Goal: Book appointment/travel/reservation

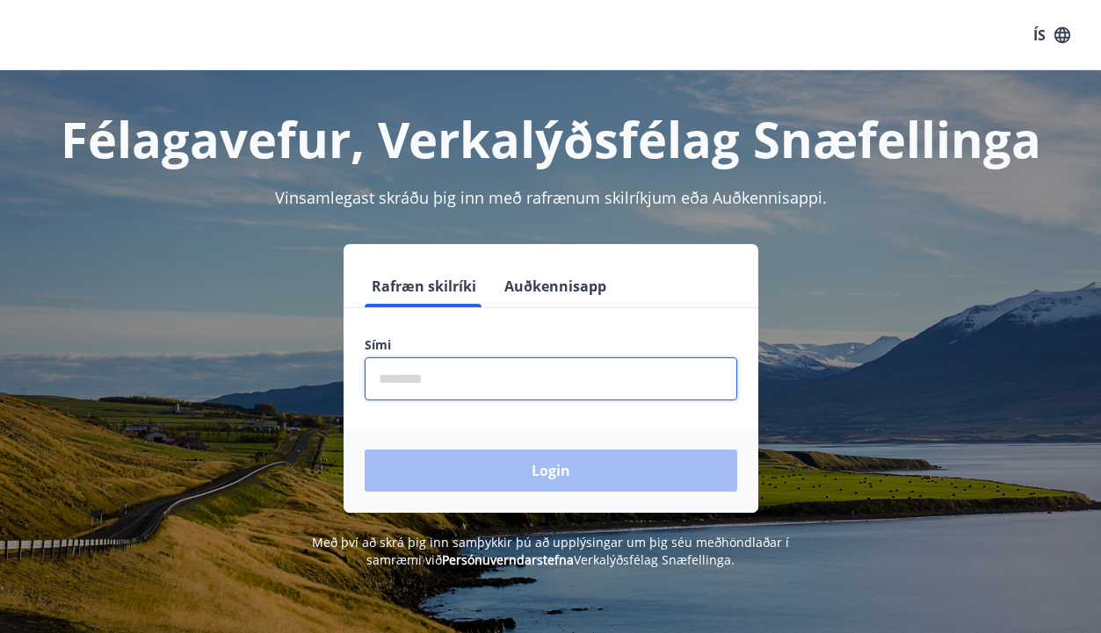
click at [474, 373] on input "phone" at bounding box center [551, 379] width 372 height 43
type input "********"
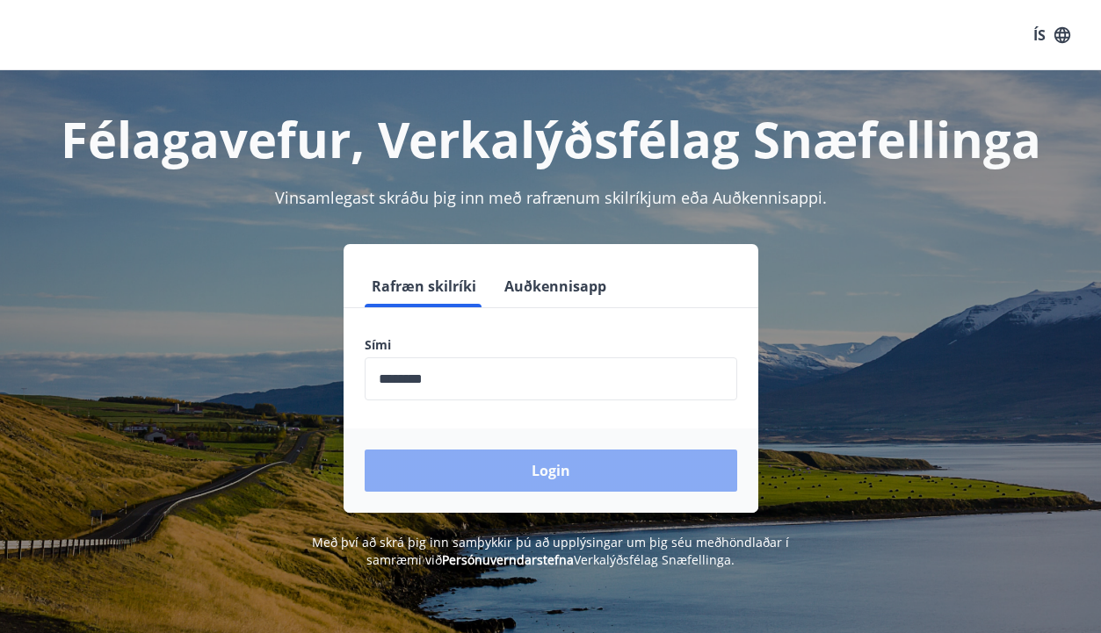
click at [565, 468] on button "Login" at bounding box center [551, 471] width 372 height 42
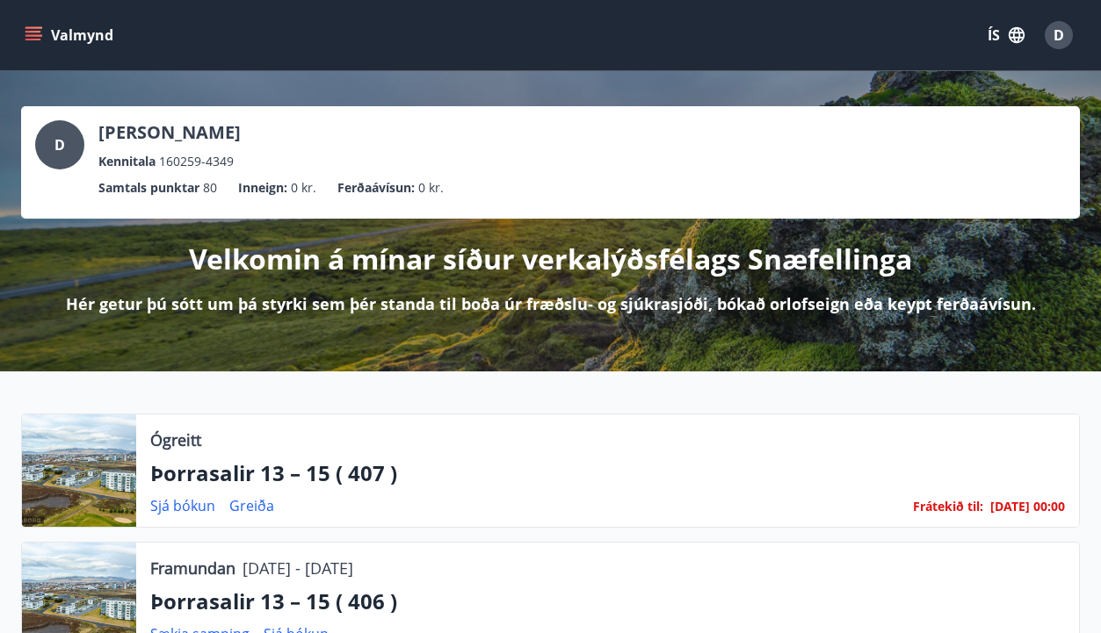
click at [29, 28] on icon "menu" at bounding box center [34, 28] width 19 height 2
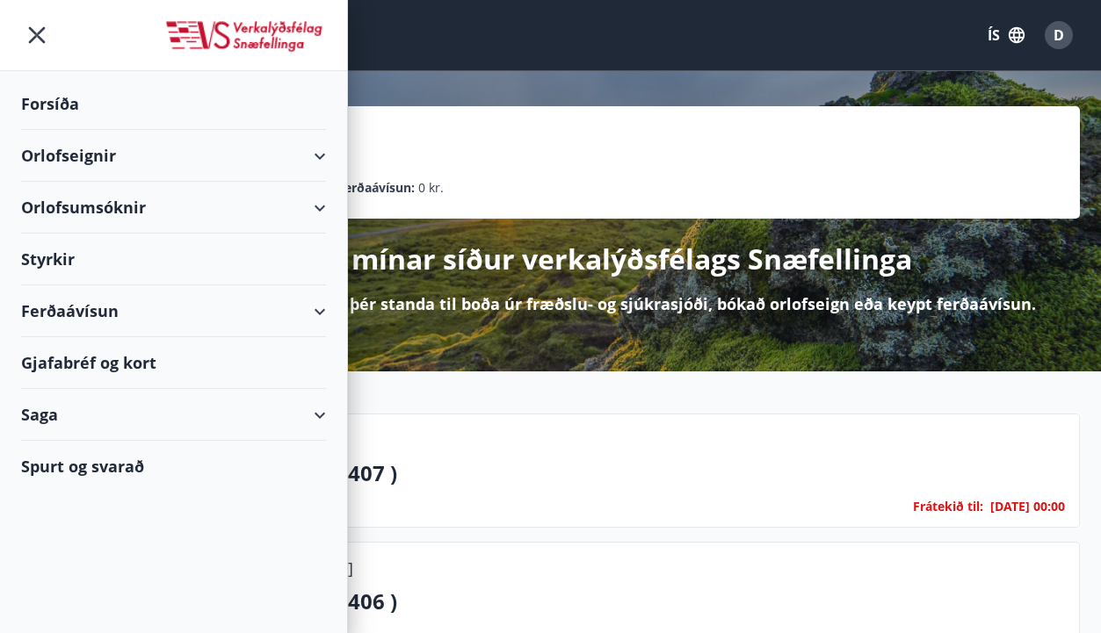
click at [322, 151] on div "Orlofseignir" at bounding box center [173, 156] width 305 height 52
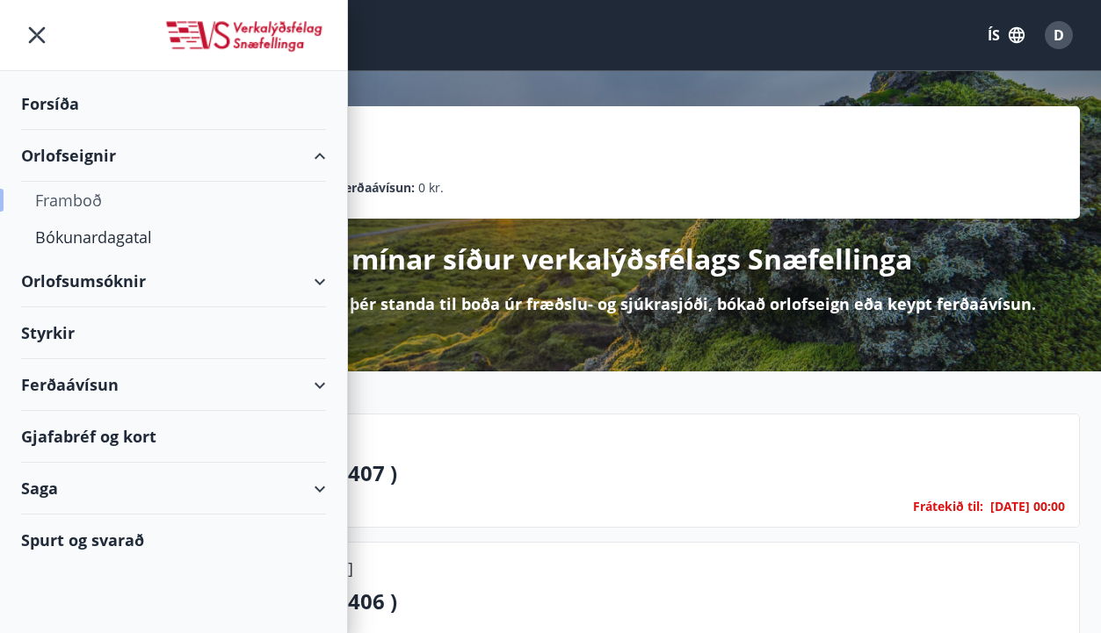
click at [75, 194] on div "Framboð" at bounding box center [173, 200] width 277 height 37
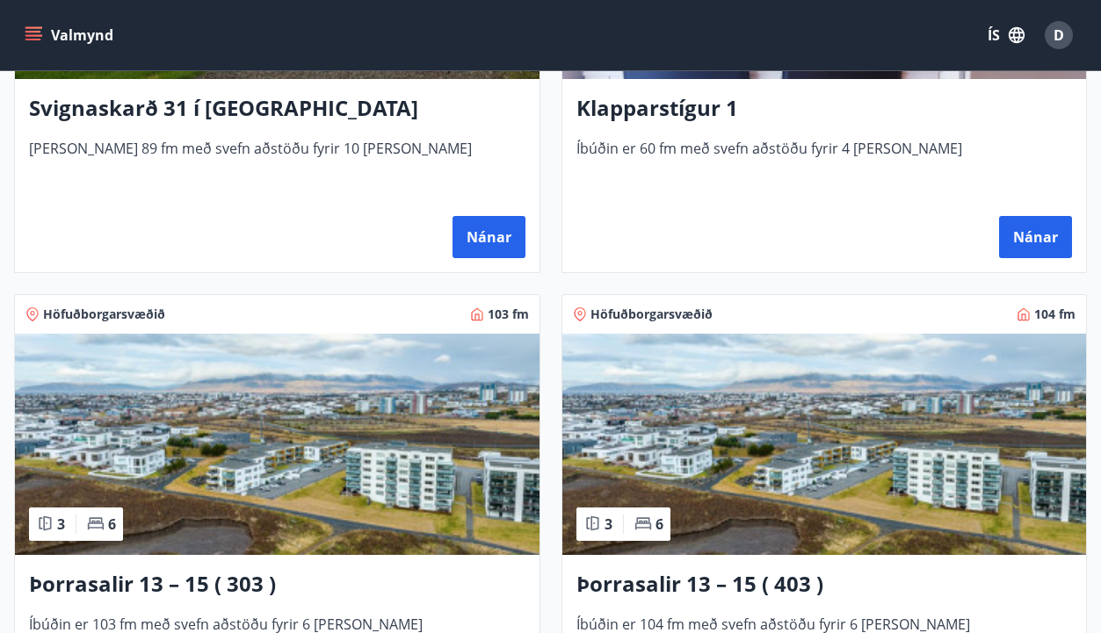
scroll to position [1318, 0]
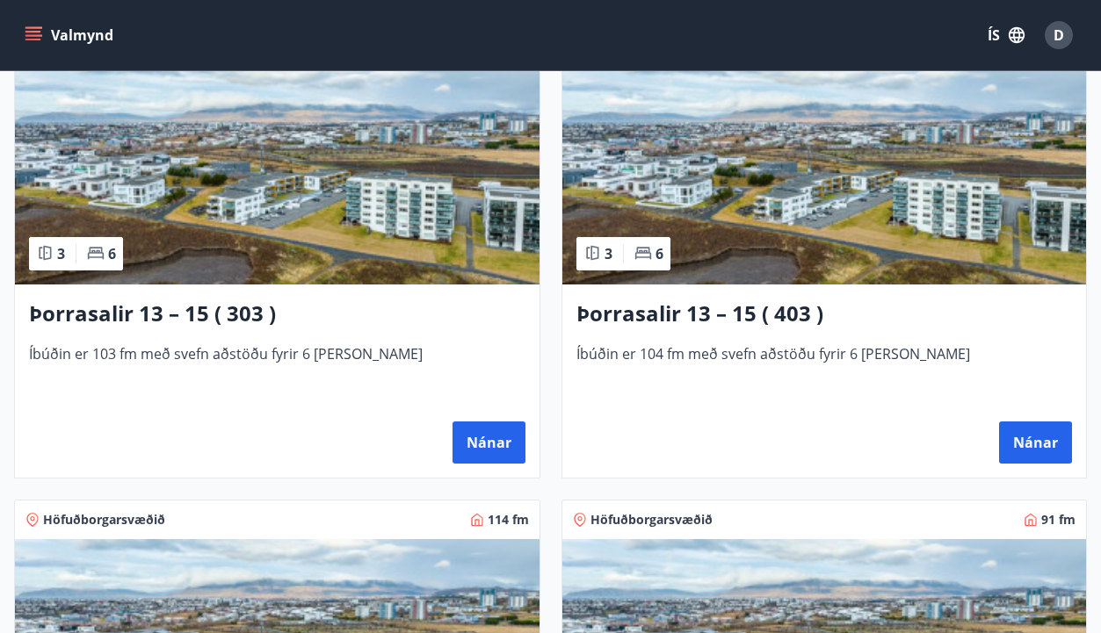
click at [767, 320] on h3 "Þorrasalir 13 – 15 ( 403 )" at bounding box center [824, 315] width 496 height 32
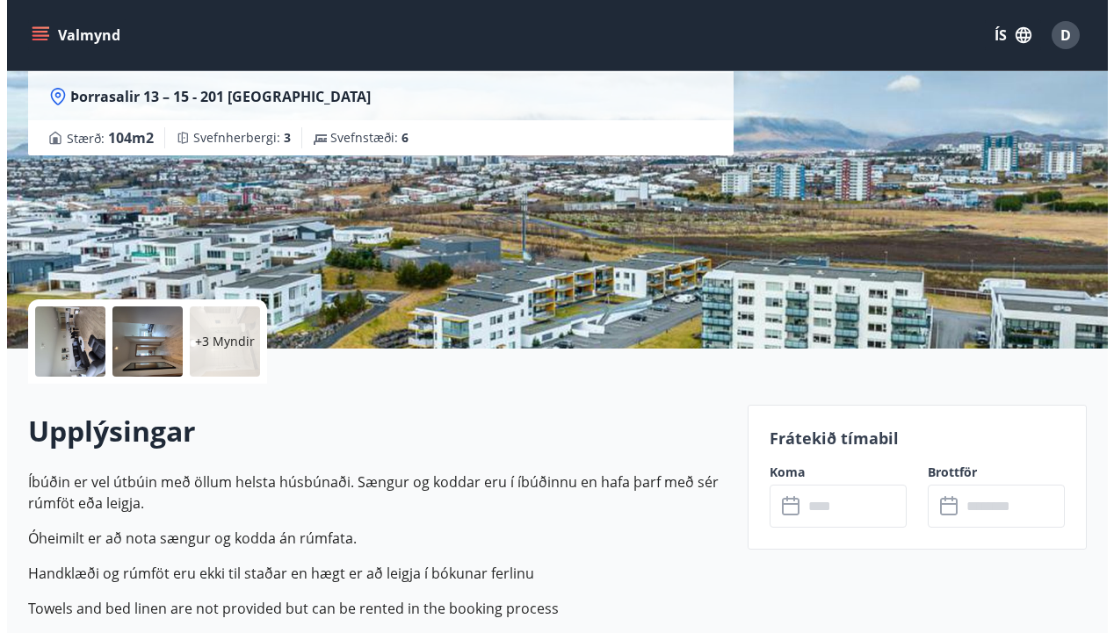
scroll to position [264, 0]
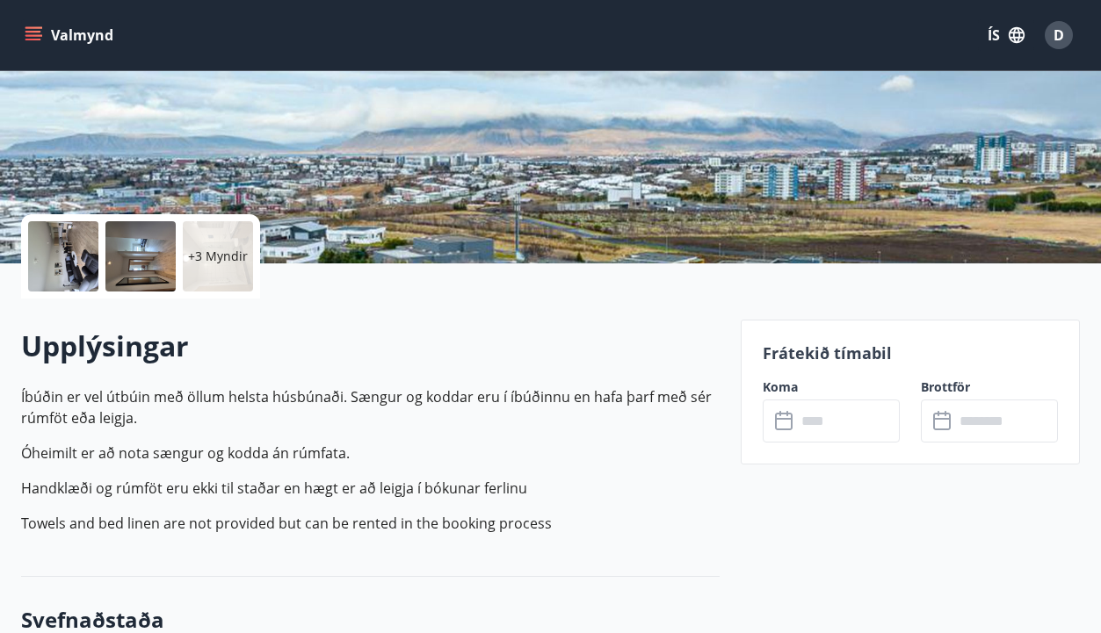
click at [71, 263] on div at bounding box center [63, 256] width 70 height 70
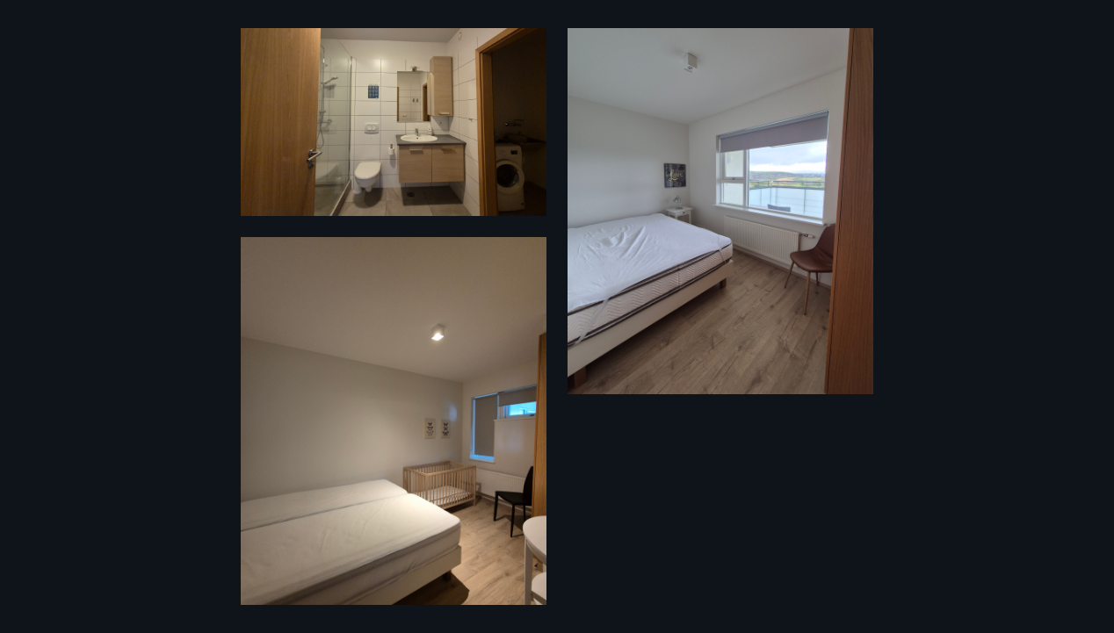
scroll to position [1442, 0]
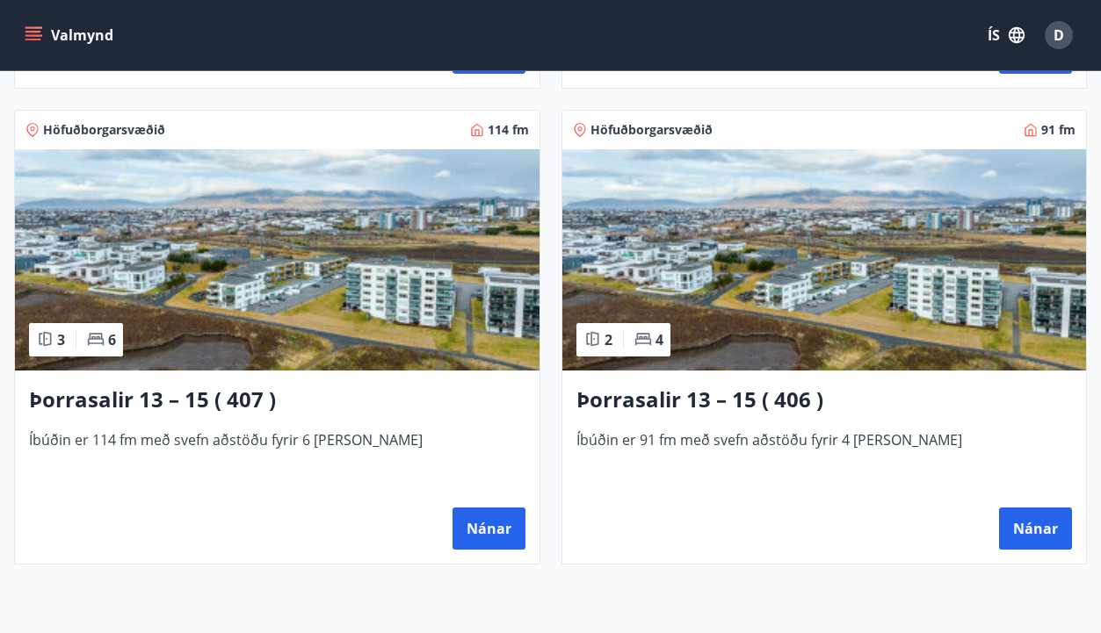
scroll to position [1757, 0]
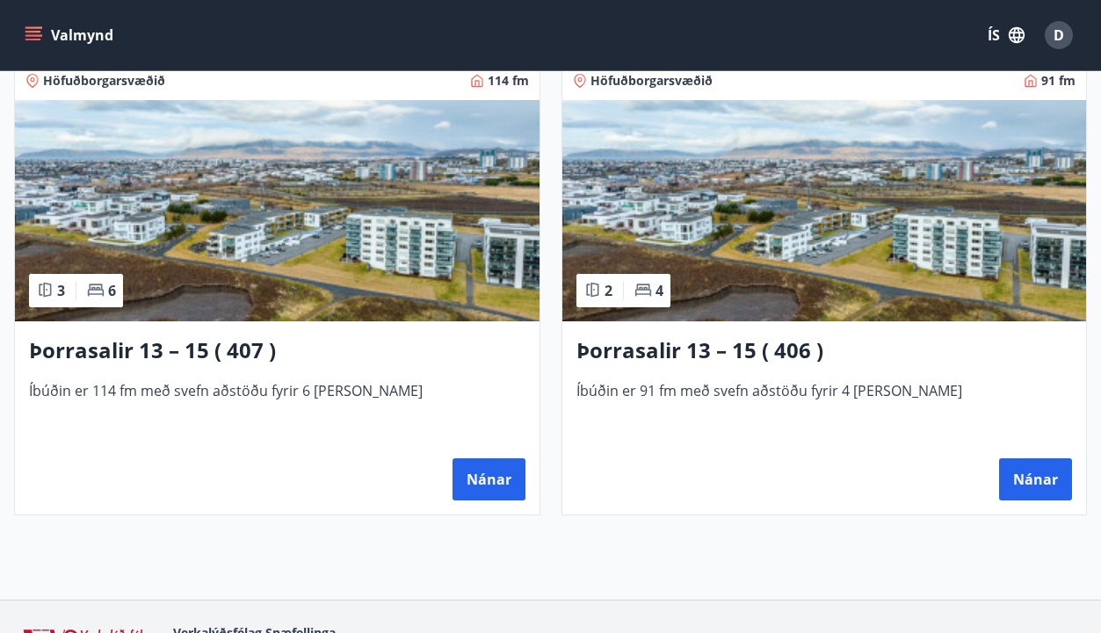
click at [307, 279] on img at bounding box center [277, 210] width 524 height 221
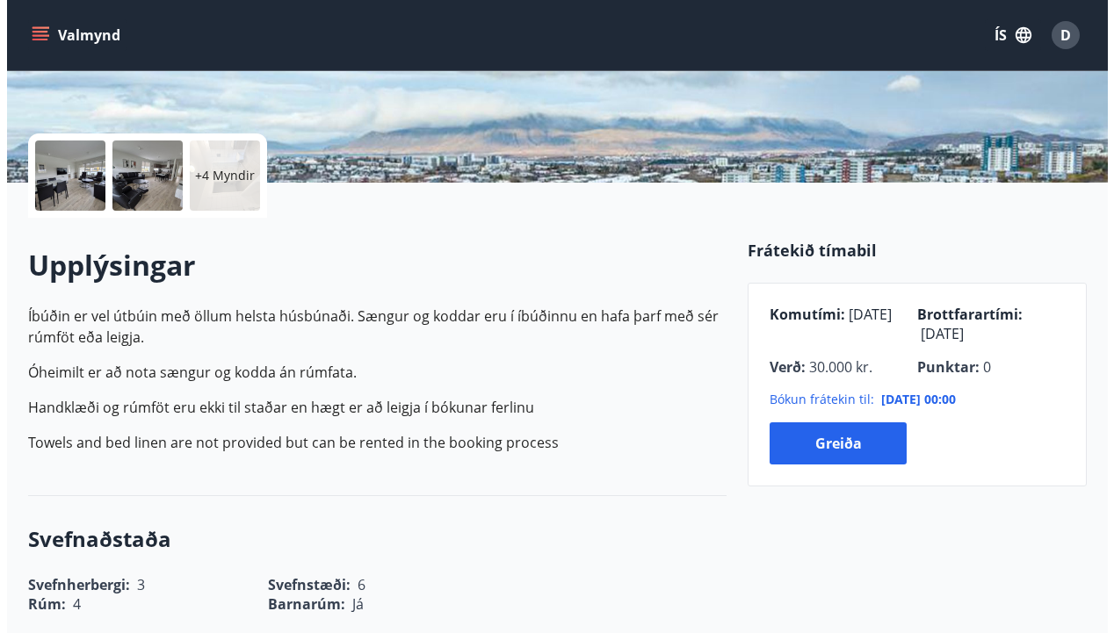
scroll to position [351, 0]
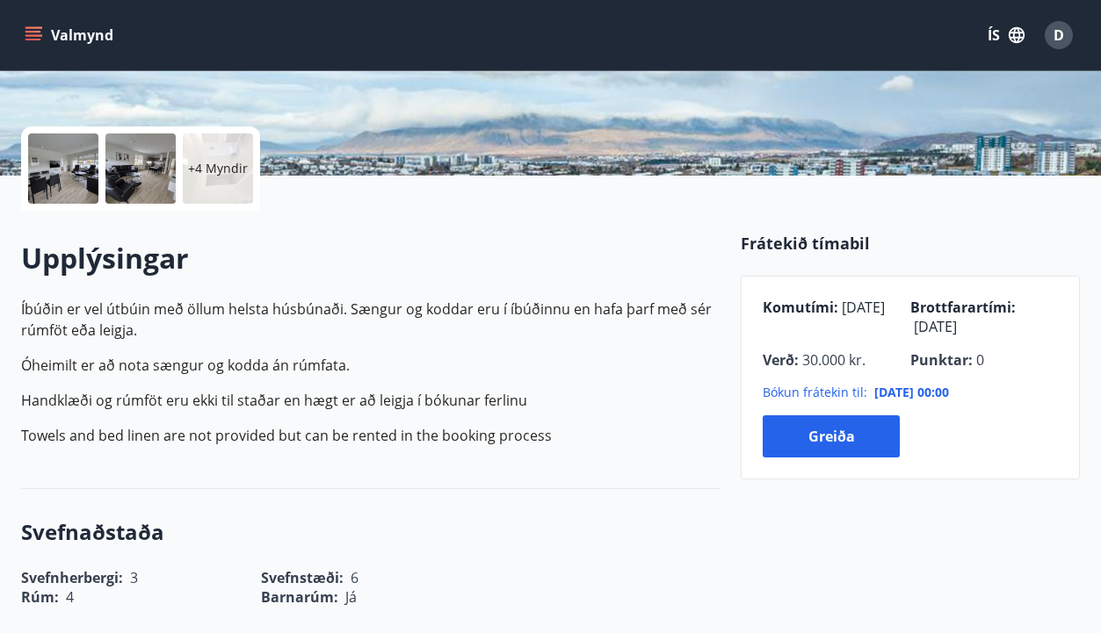
click at [60, 159] on div at bounding box center [63, 169] width 70 height 70
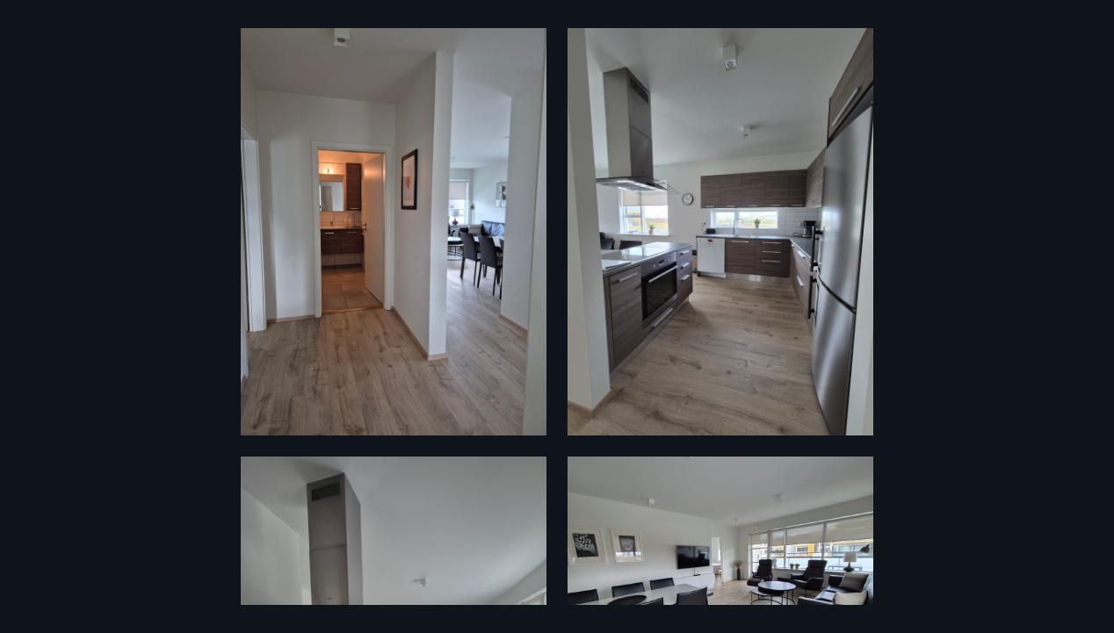
scroll to position [0, 0]
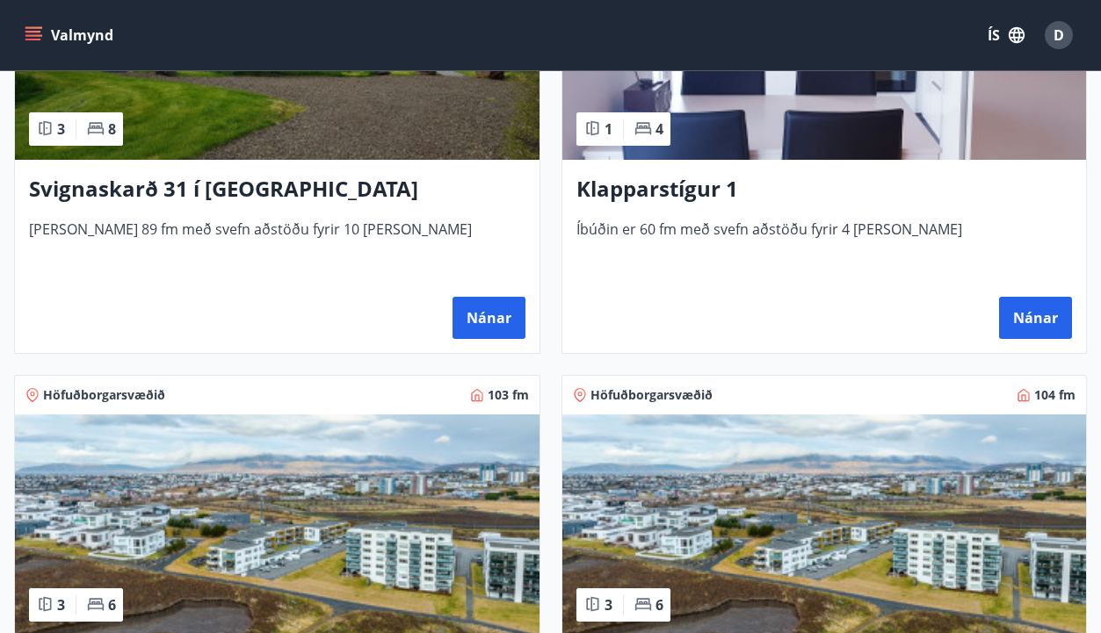
scroll to position [1318, 0]
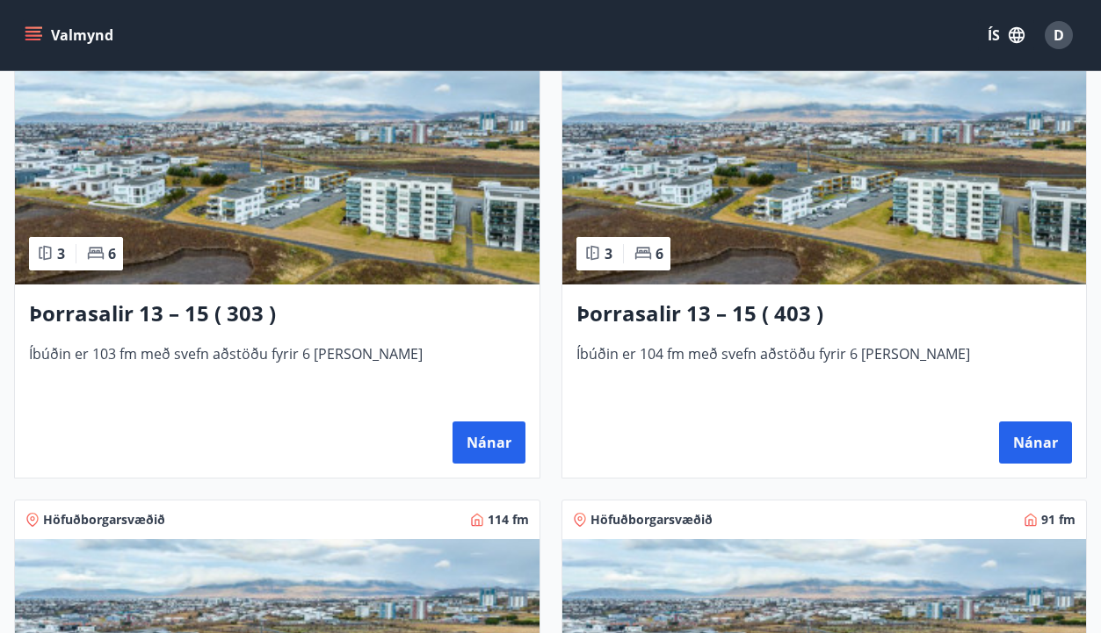
click at [329, 227] on img at bounding box center [277, 173] width 524 height 221
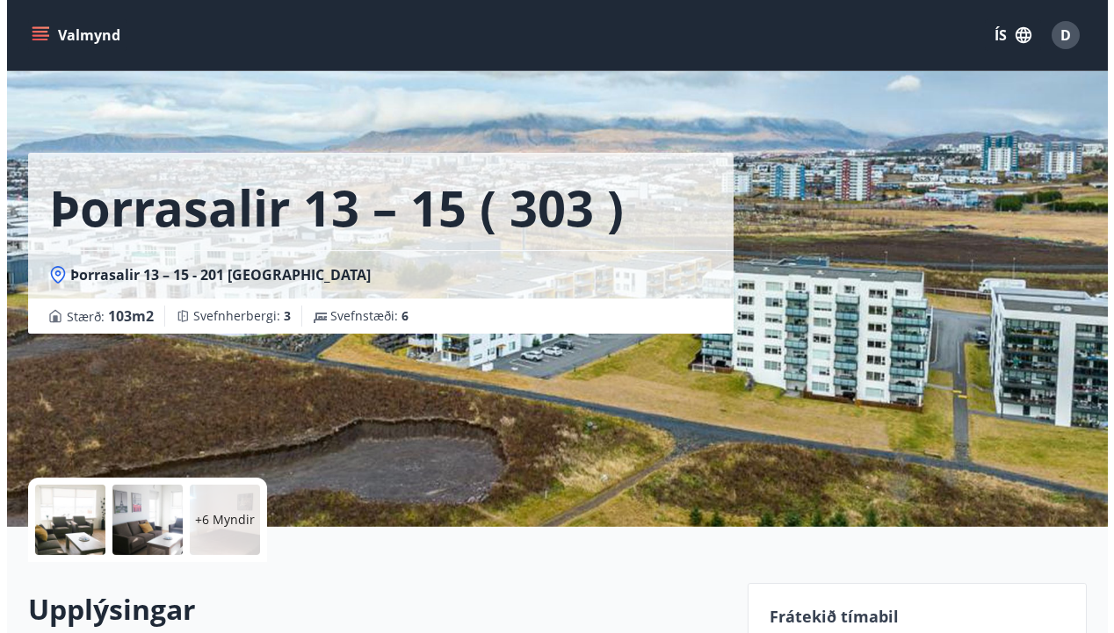
scroll to position [264, 0]
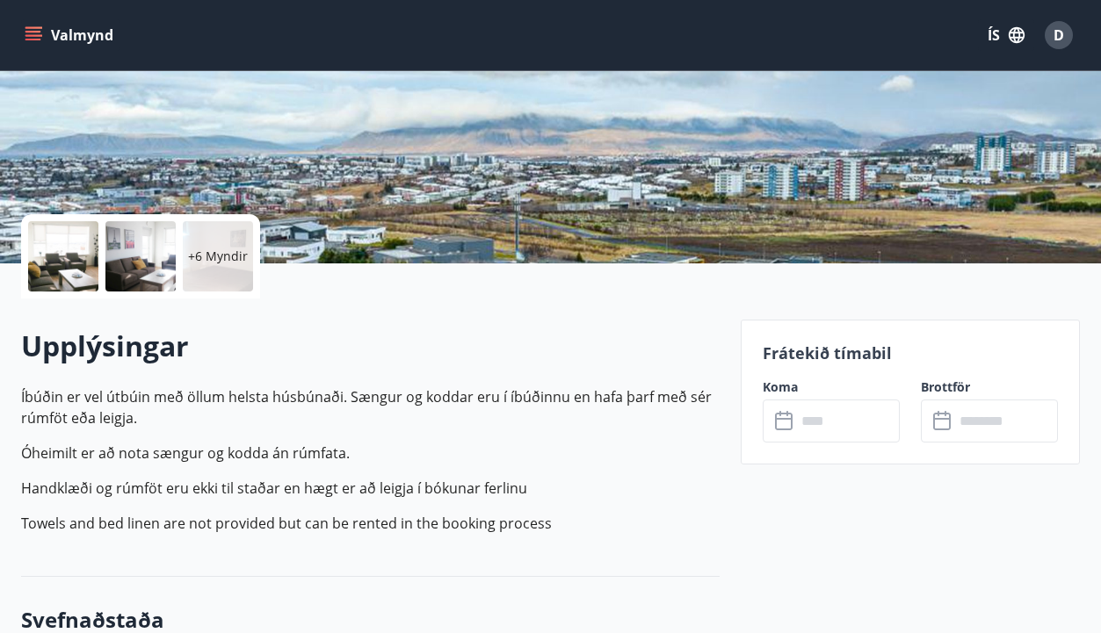
click at [58, 264] on div at bounding box center [63, 256] width 70 height 70
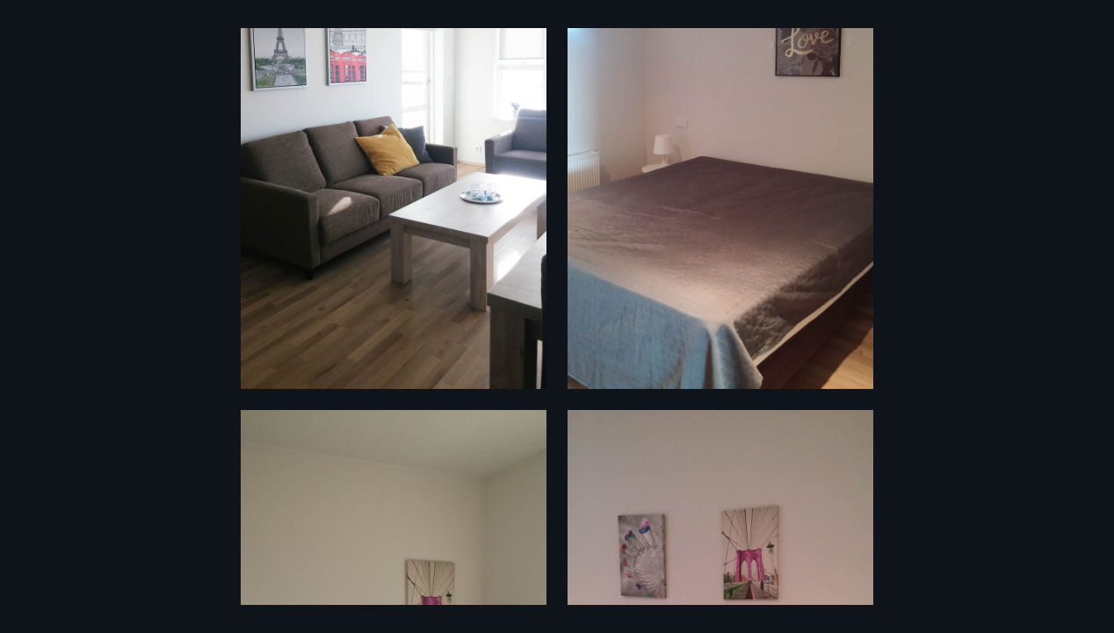
scroll to position [1054, 0]
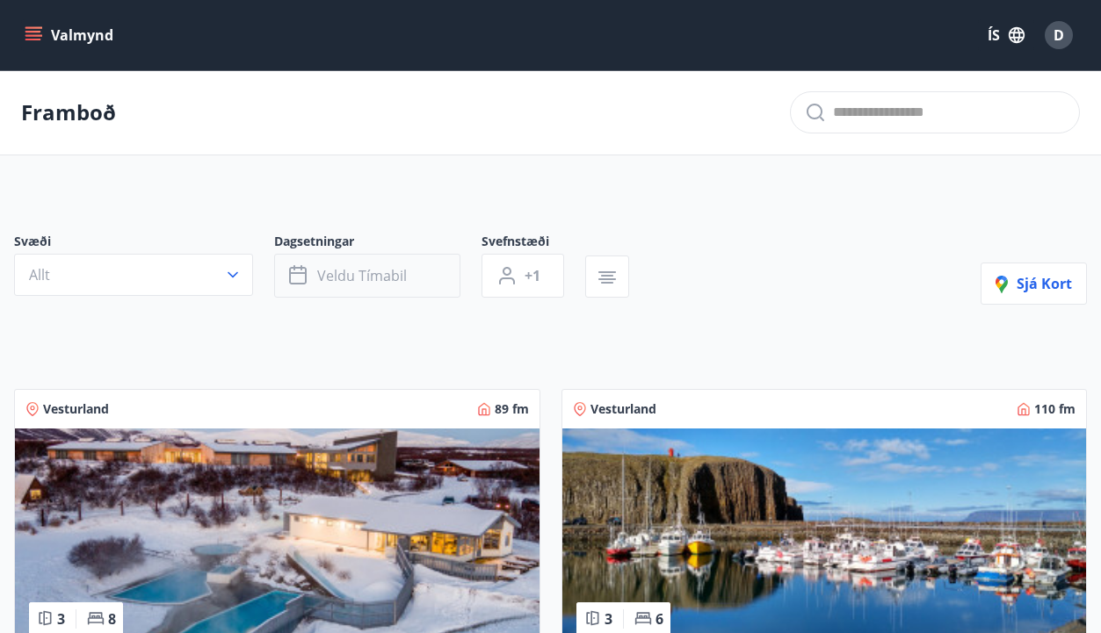
click at [307, 273] on icon "button" at bounding box center [299, 275] width 21 height 21
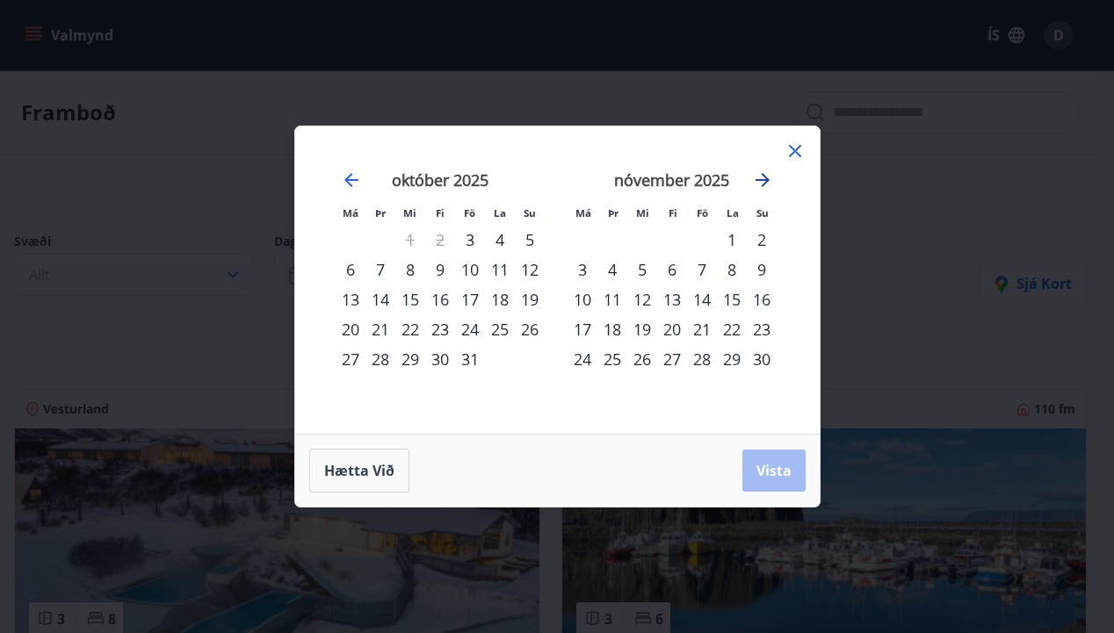
click at [767, 175] on icon "Move forward to switch to the next month." at bounding box center [762, 180] width 21 height 21
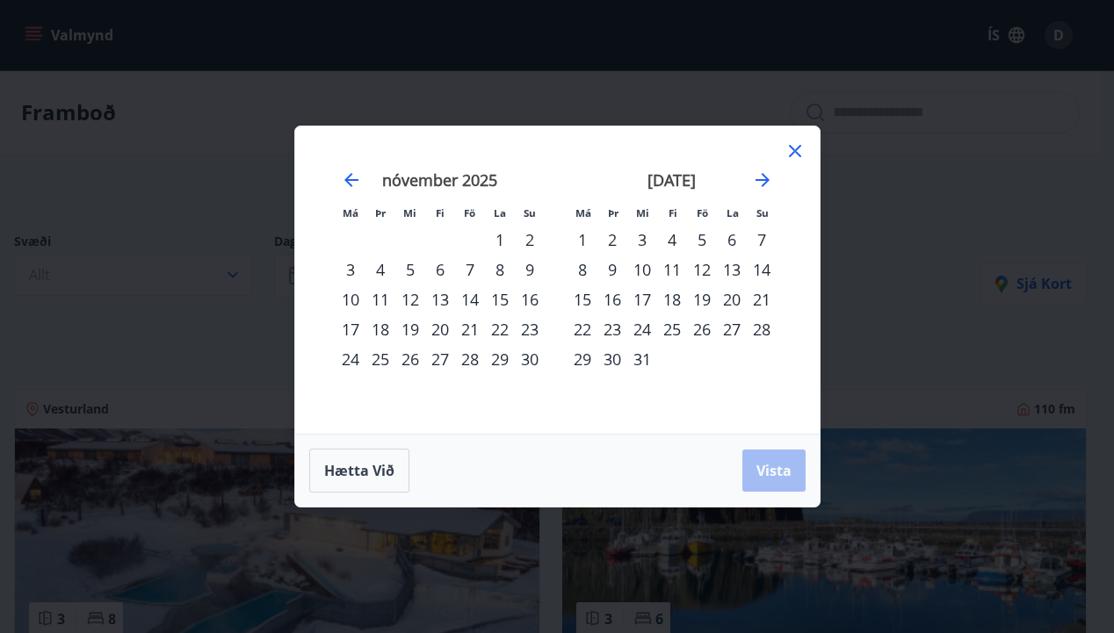
click at [441, 354] on div "27" at bounding box center [440, 359] width 30 height 30
click at [578, 228] on div "1" at bounding box center [582, 240] width 30 height 30
click at [775, 468] on span "Vista" at bounding box center [773, 470] width 35 height 19
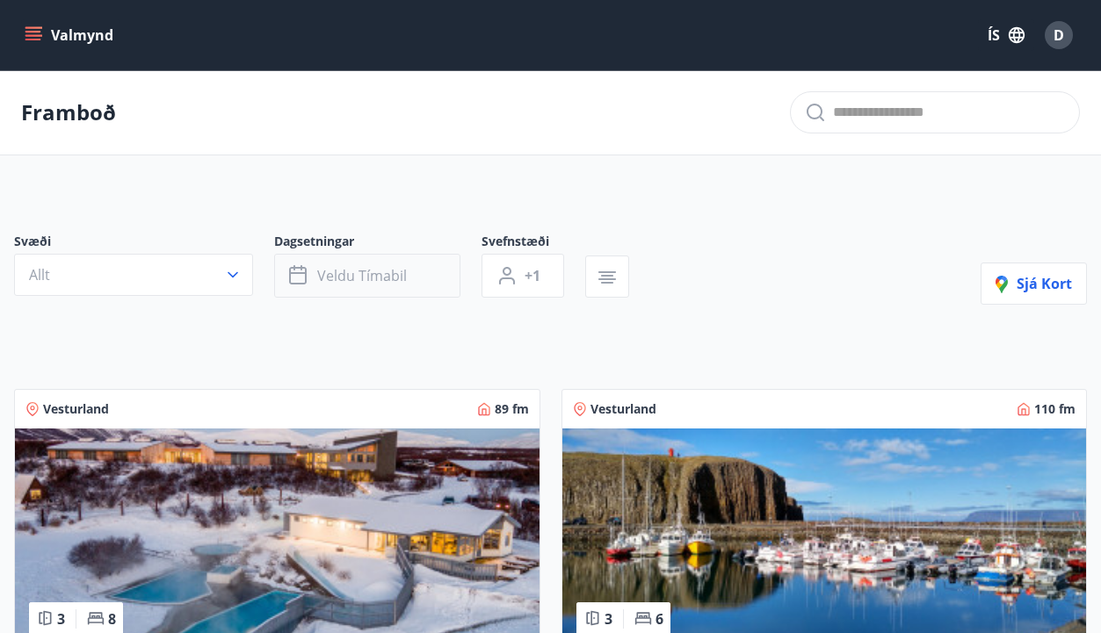
click at [346, 273] on span "Veldu tímabil" at bounding box center [362, 275] width 90 height 19
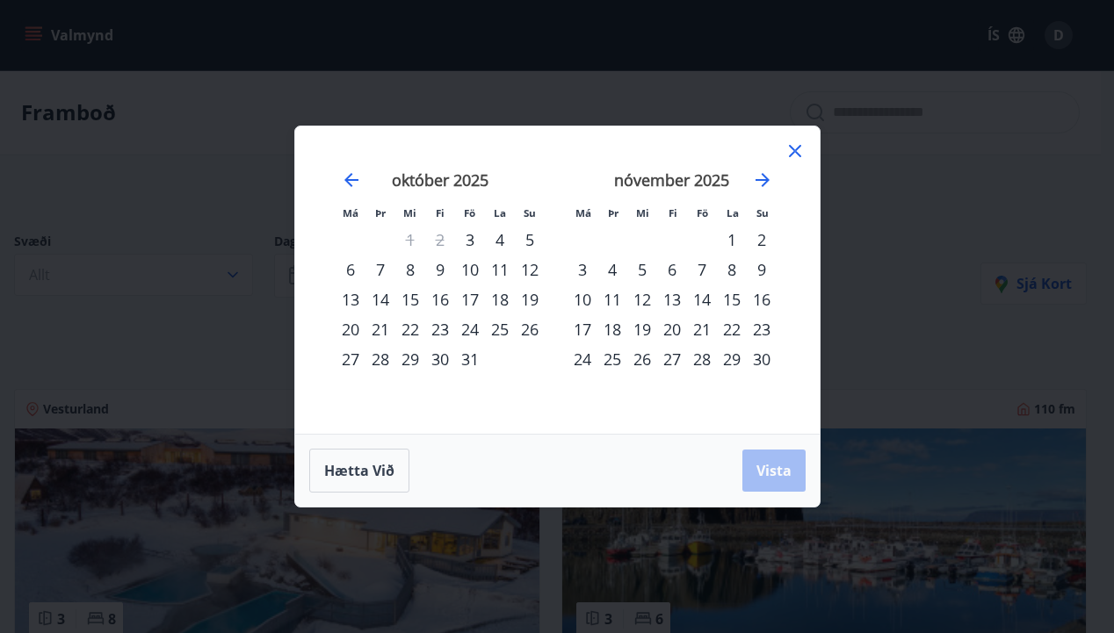
click at [669, 358] on div "27" at bounding box center [672, 359] width 30 height 30
click at [766, 179] on icon "Move forward to switch to the next month." at bounding box center [762, 180] width 14 height 14
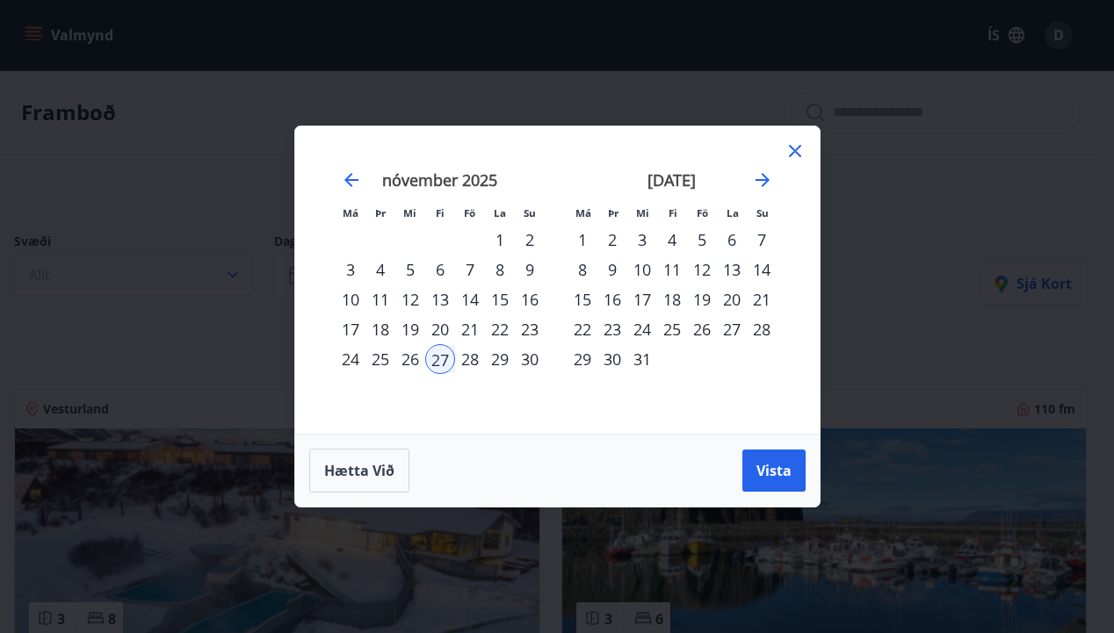
click at [577, 235] on div "1" at bounding box center [582, 240] width 30 height 30
click at [769, 472] on span "Vista" at bounding box center [773, 470] width 35 height 19
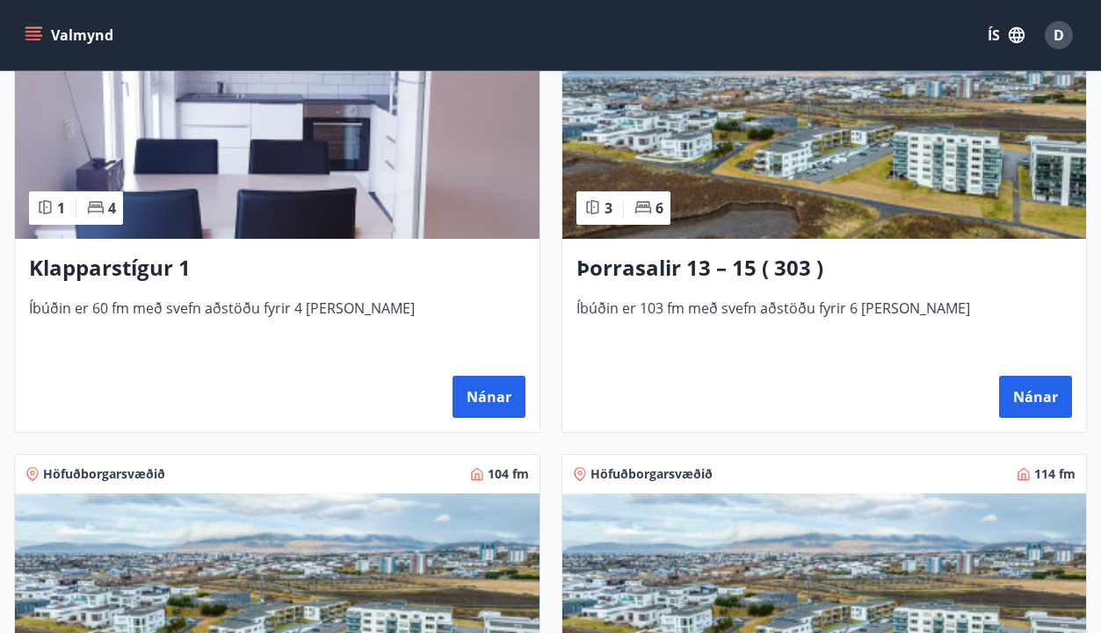
scroll to position [703, 0]
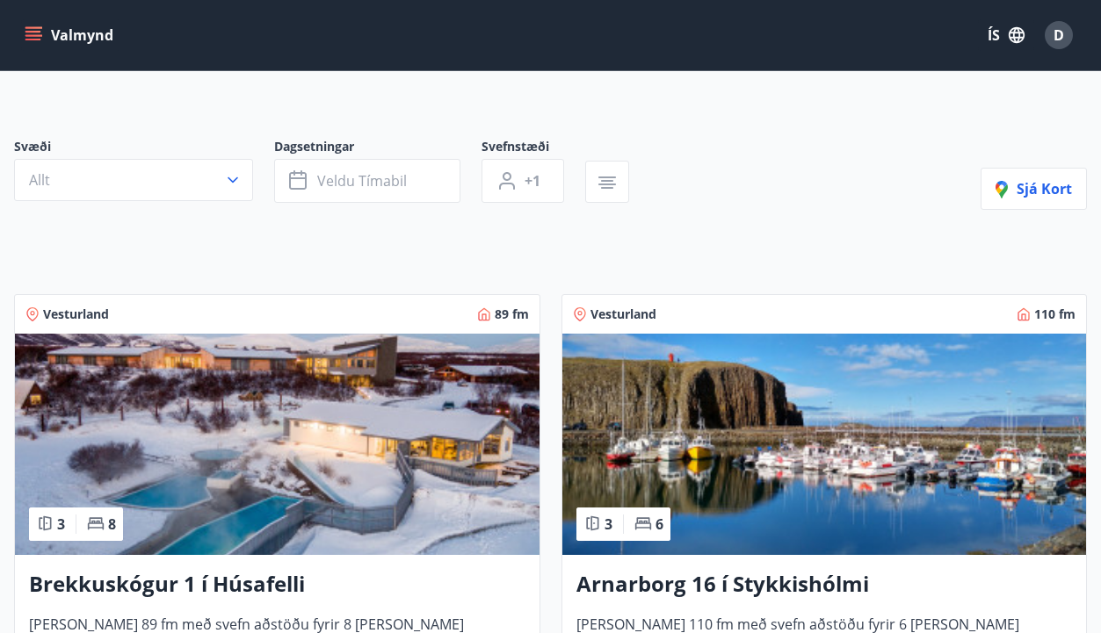
scroll to position [176, 0]
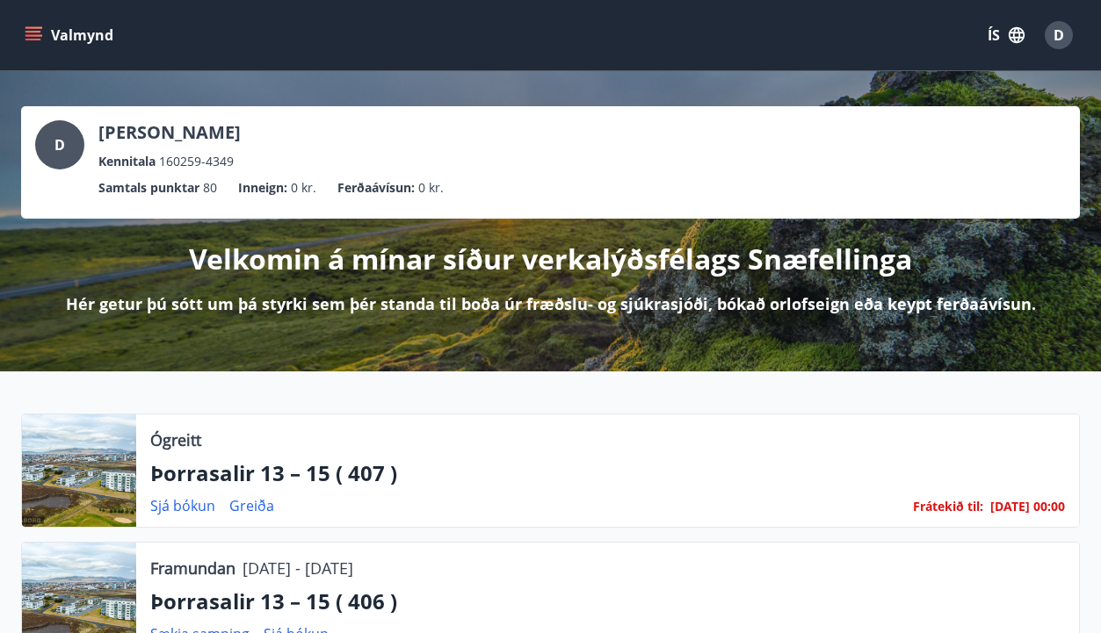
click at [34, 33] on icon "menu" at bounding box center [34, 35] width 18 height 18
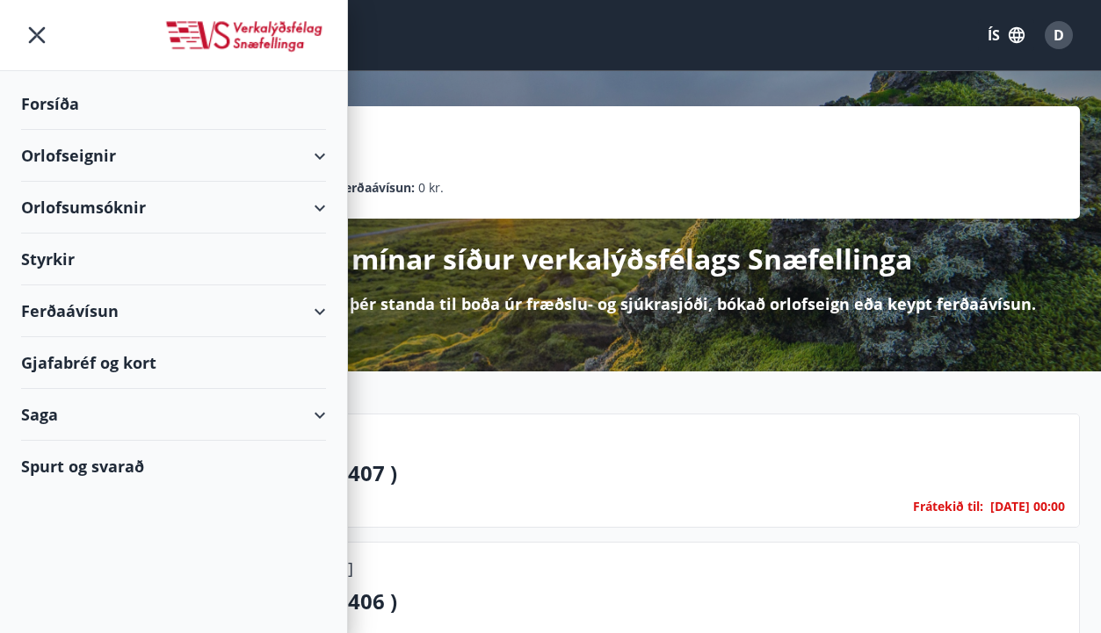
click at [321, 156] on div "Orlofseignir" at bounding box center [173, 156] width 305 height 52
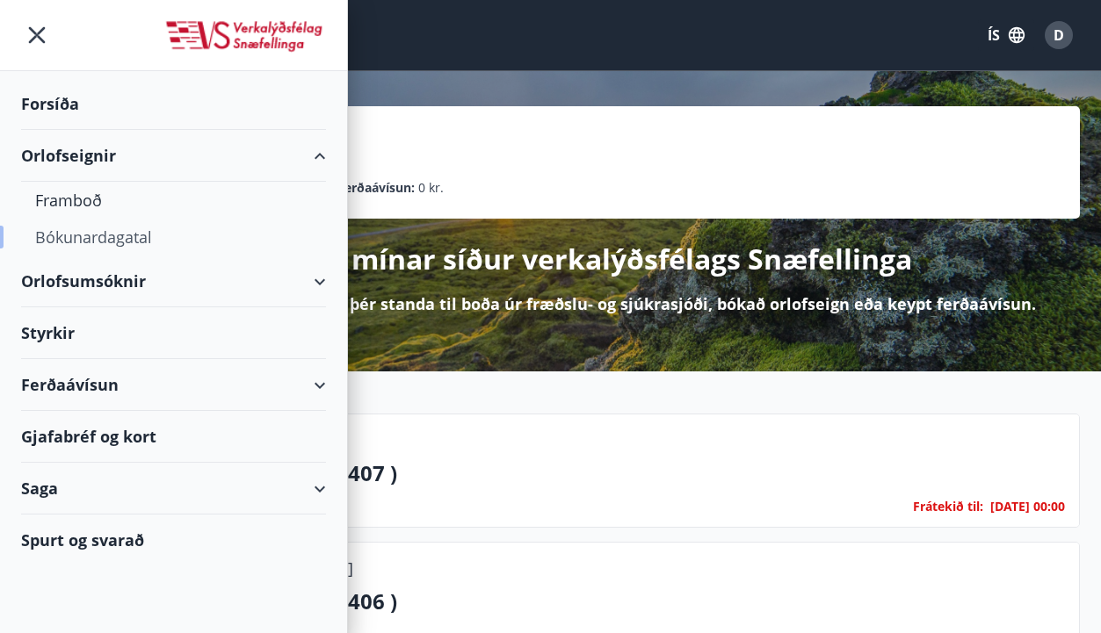
click at [118, 228] on div "Bókunardagatal" at bounding box center [173, 237] width 277 height 37
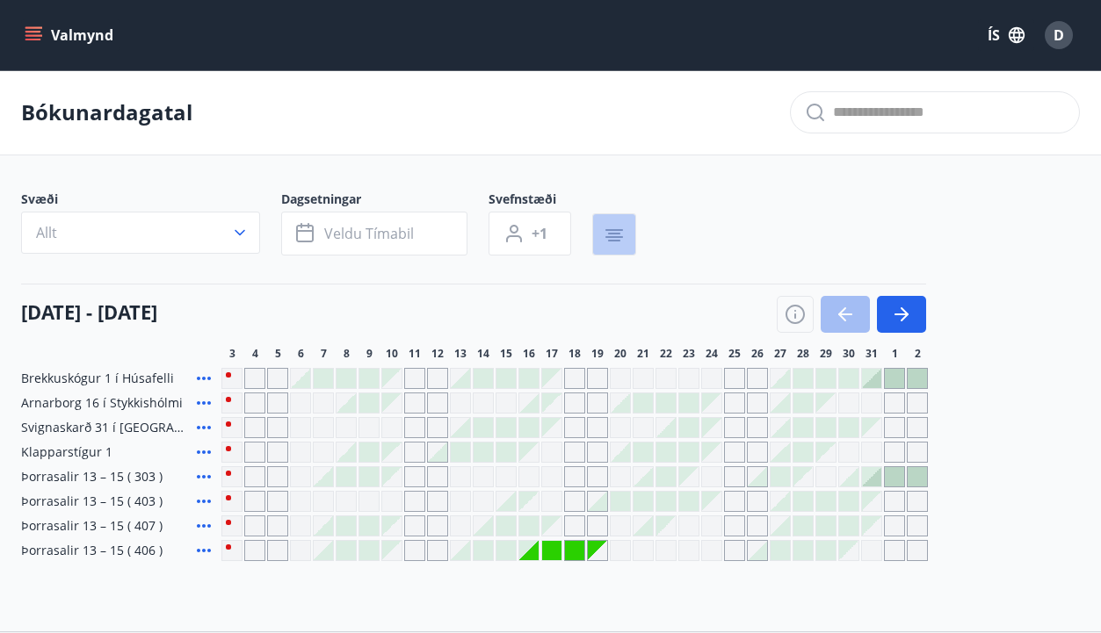
click at [603, 234] on button "button" at bounding box center [614, 234] width 44 height 42
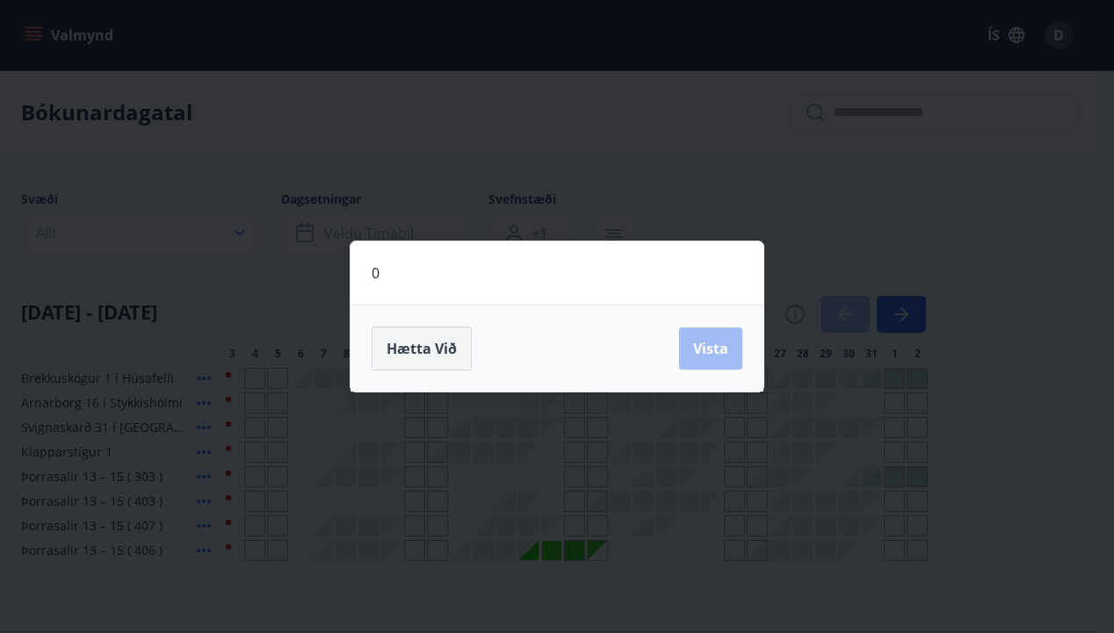
click at [410, 351] on span "Hætta við" at bounding box center [422, 348] width 70 height 19
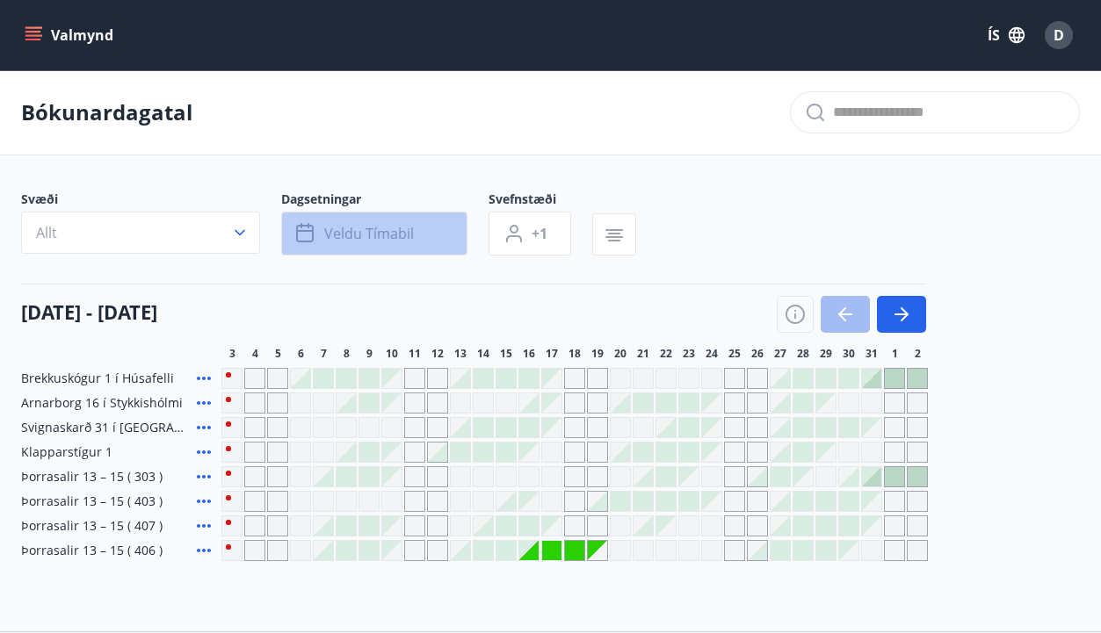
click at [407, 230] on span "Veldu tímabil" at bounding box center [369, 233] width 90 height 19
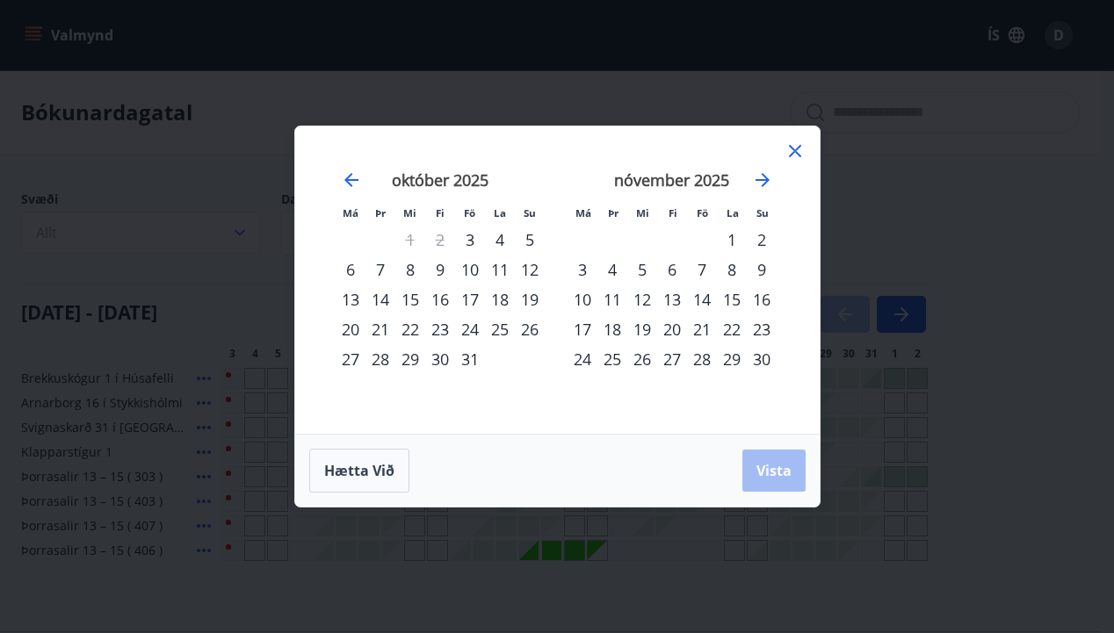
click at [669, 354] on div "27" at bounding box center [672, 359] width 30 height 30
click at [763, 183] on icon "Move forward to switch to the next month." at bounding box center [762, 180] width 21 height 21
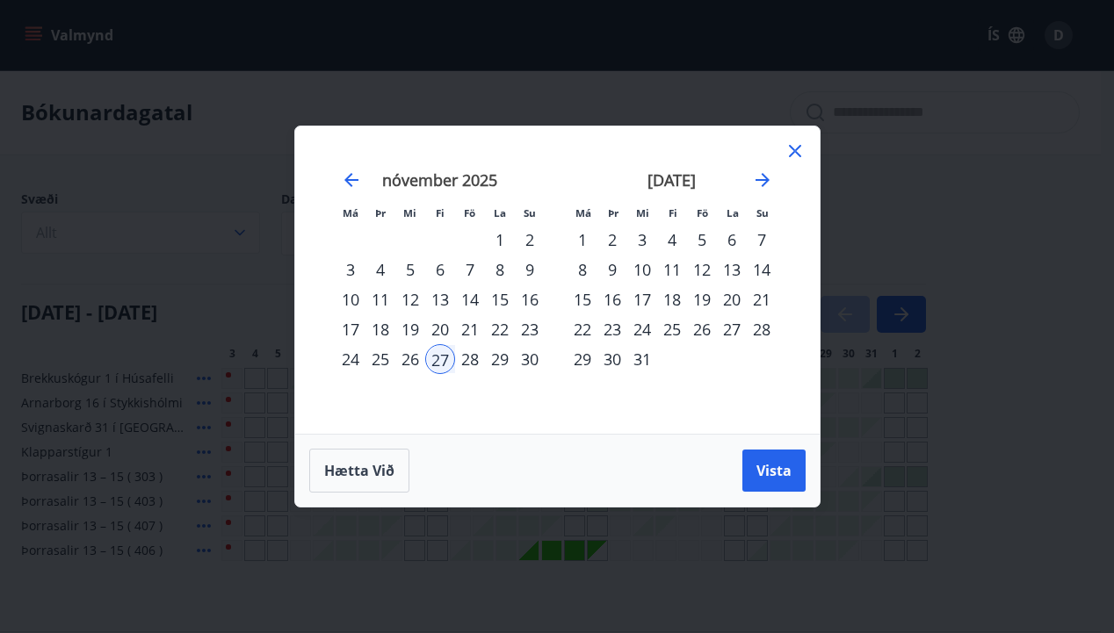
click at [583, 234] on div "1" at bounding box center [582, 240] width 30 height 30
click at [778, 458] on button "Vista" at bounding box center [773, 471] width 63 height 42
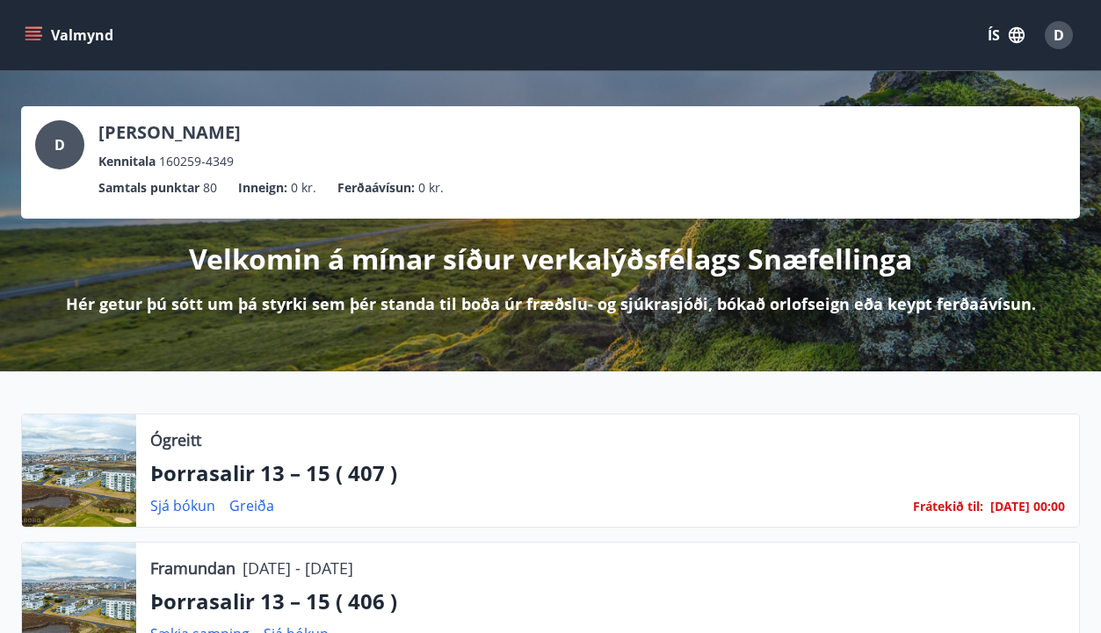
click at [37, 32] on icon "menu" at bounding box center [33, 32] width 16 height 2
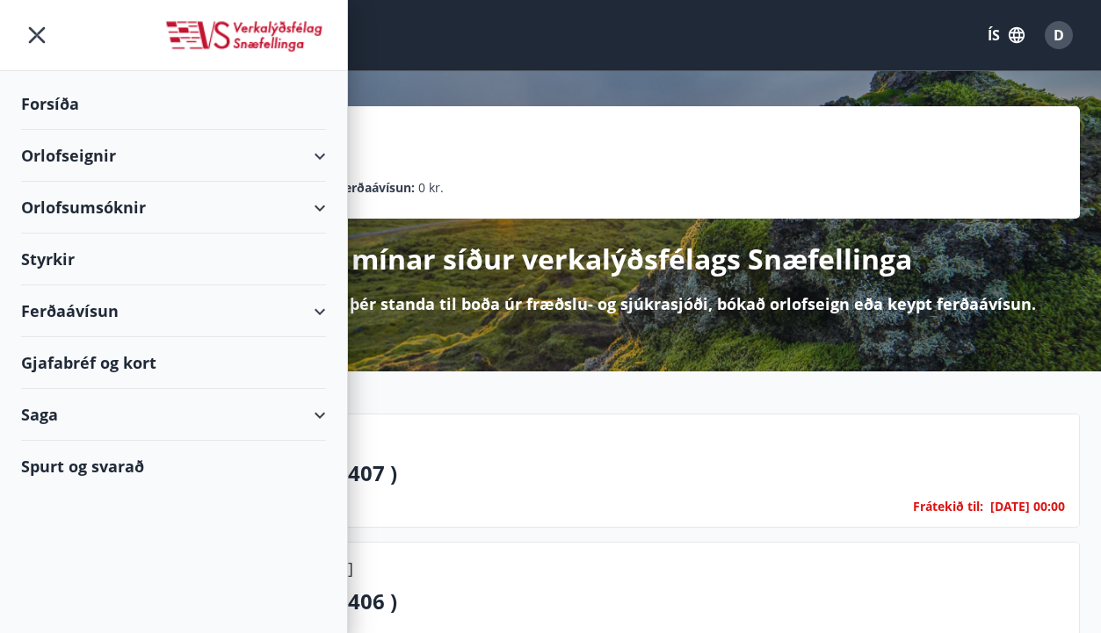
click at [322, 154] on div "Orlofseignir" at bounding box center [173, 156] width 305 height 52
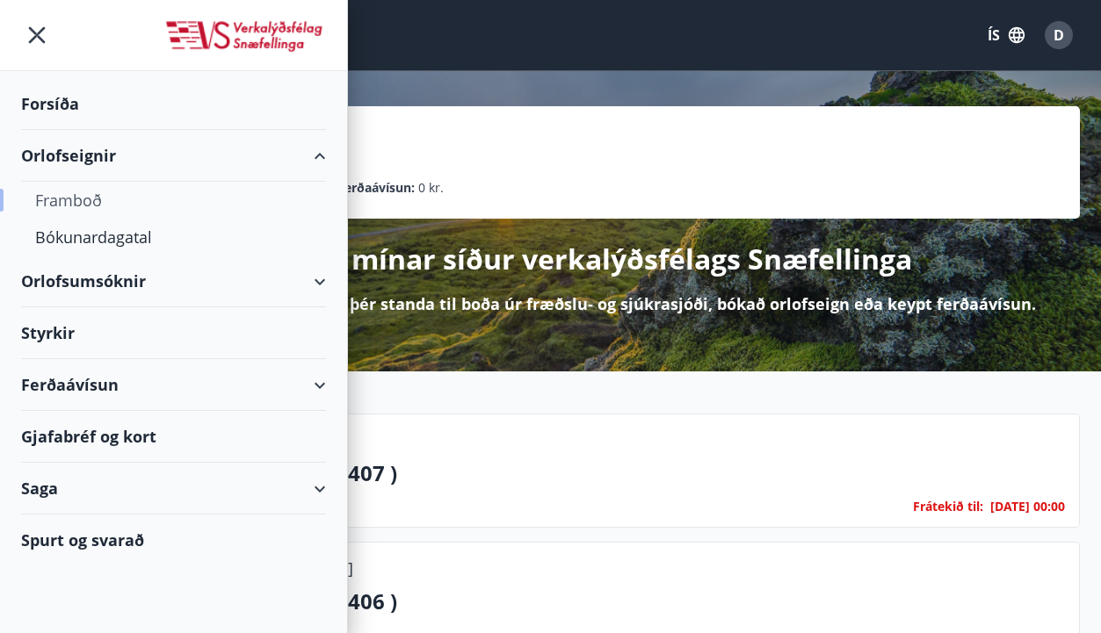
click at [85, 200] on div "Framboð" at bounding box center [173, 200] width 277 height 37
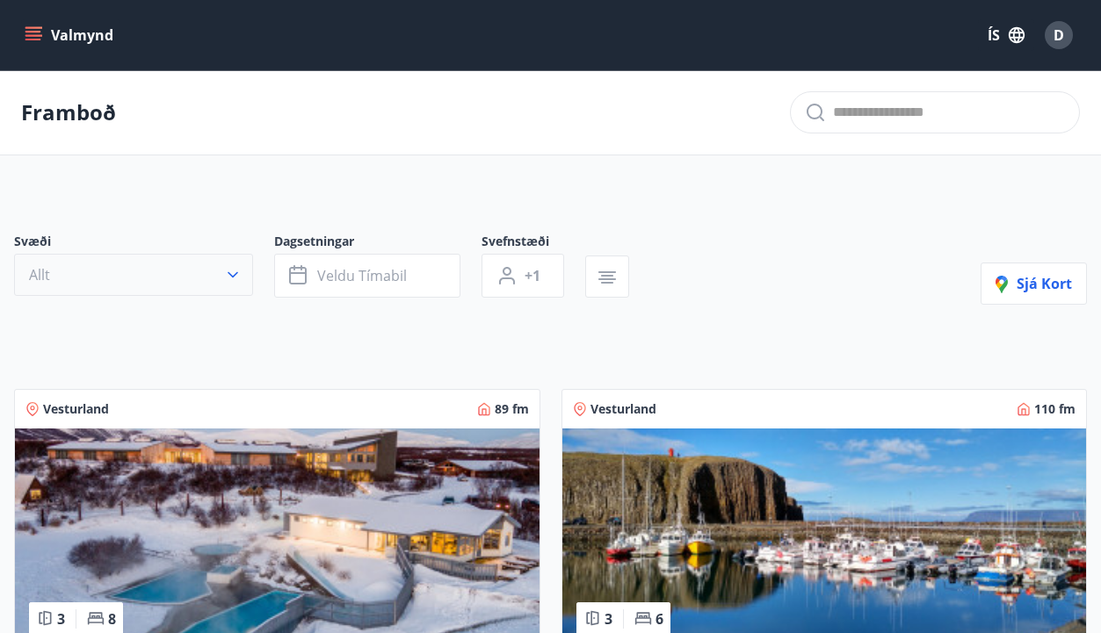
click at [228, 272] on icon "button" at bounding box center [233, 275] width 18 height 18
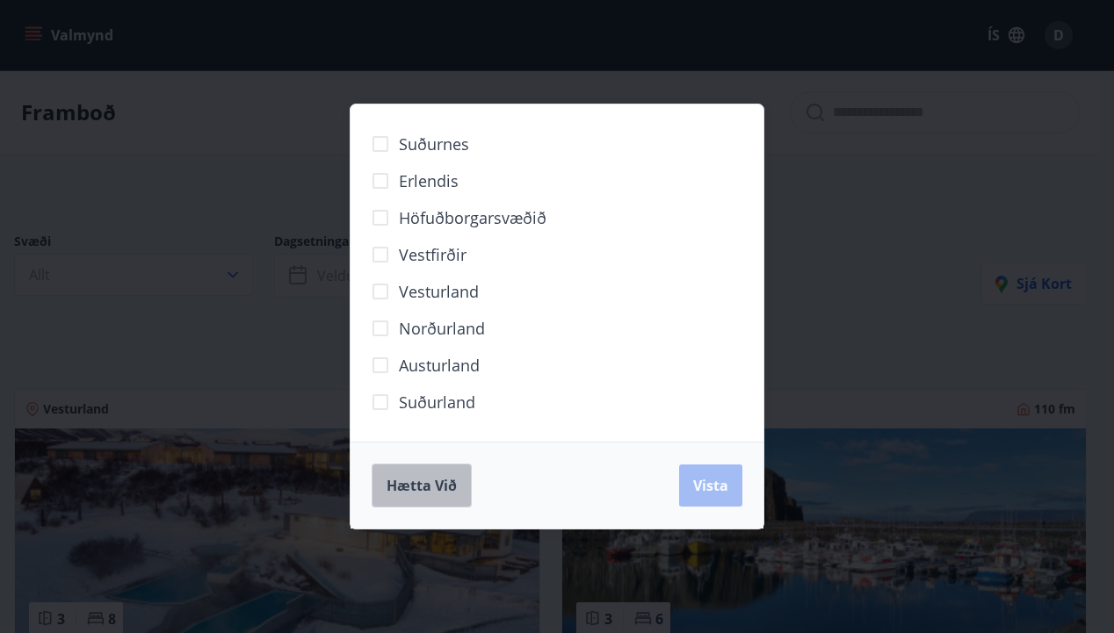
click at [401, 481] on span "Hætta við" at bounding box center [422, 485] width 70 height 19
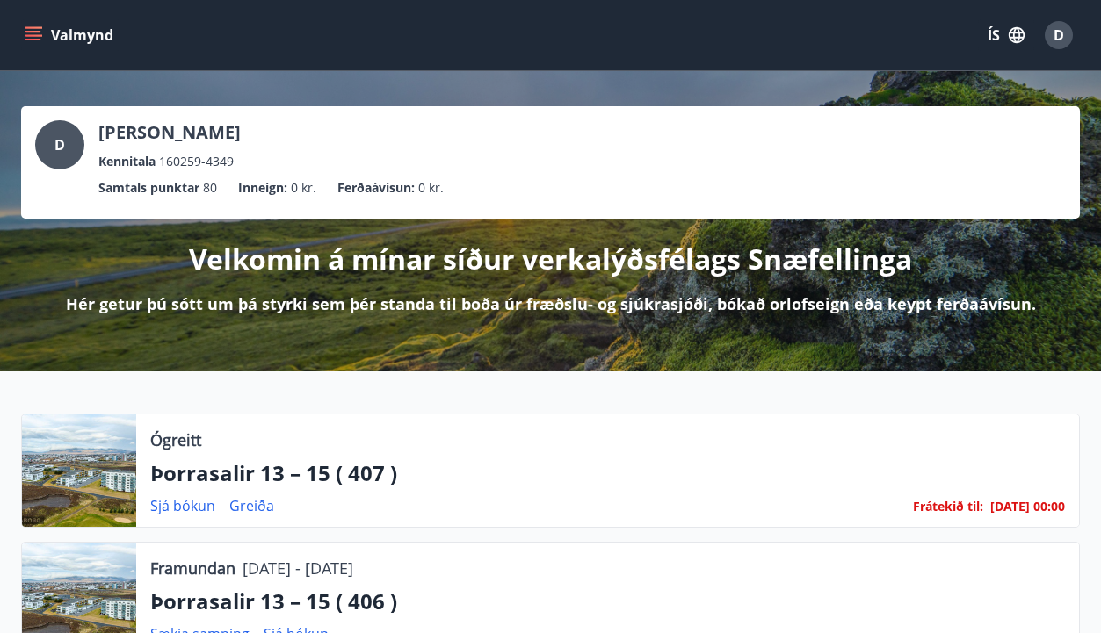
click at [37, 32] on icon "menu" at bounding box center [33, 32] width 16 height 2
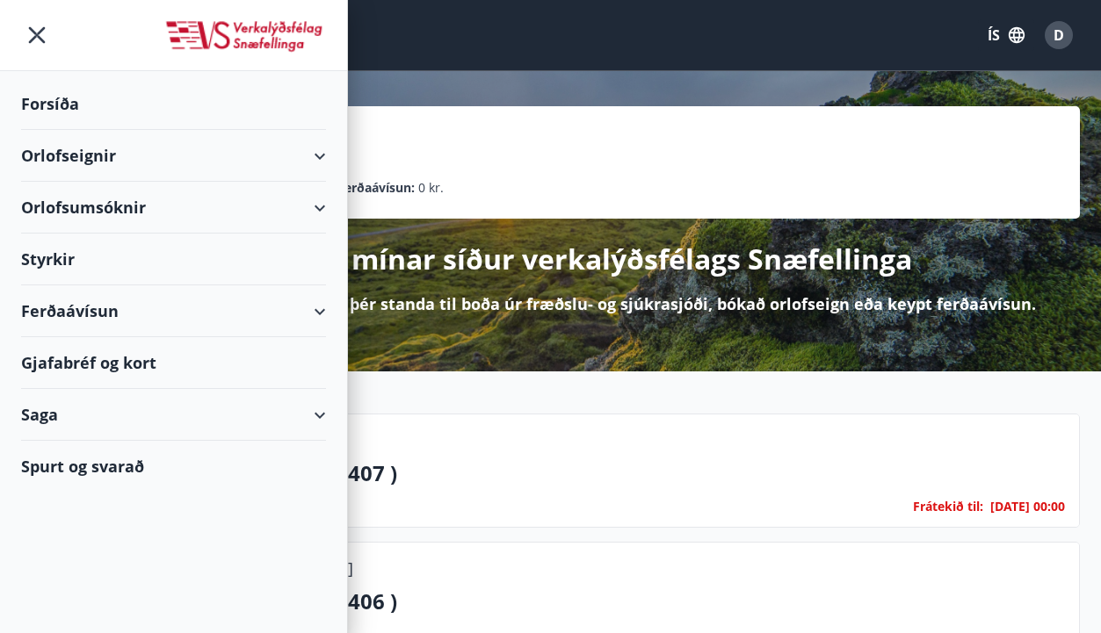
click at [318, 204] on div "Orlofsumsóknir" at bounding box center [173, 208] width 305 height 52
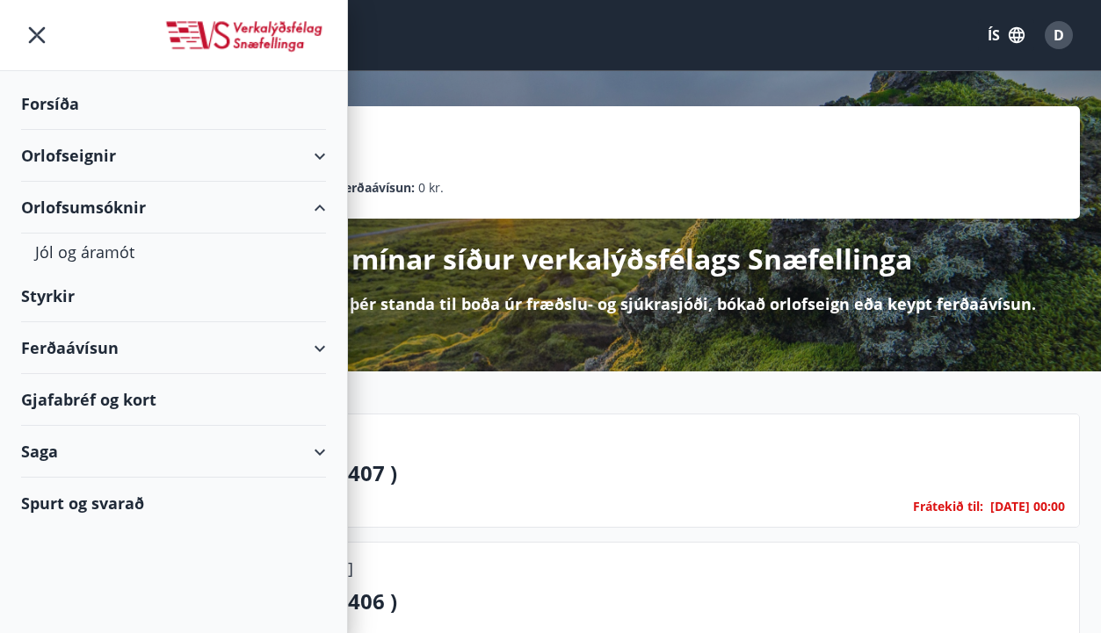
click at [317, 155] on div "Orlofseignir" at bounding box center [173, 156] width 305 height 52
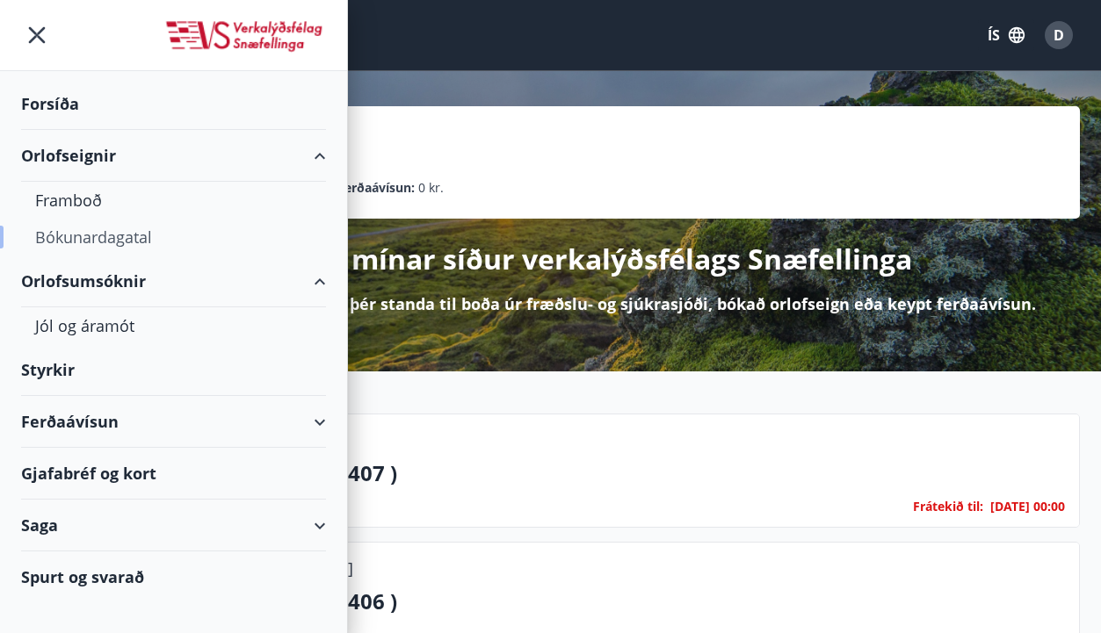
click at [119, 232] on div "Bókunardagatal" at bounding box center [173, 237] width 277 height 37
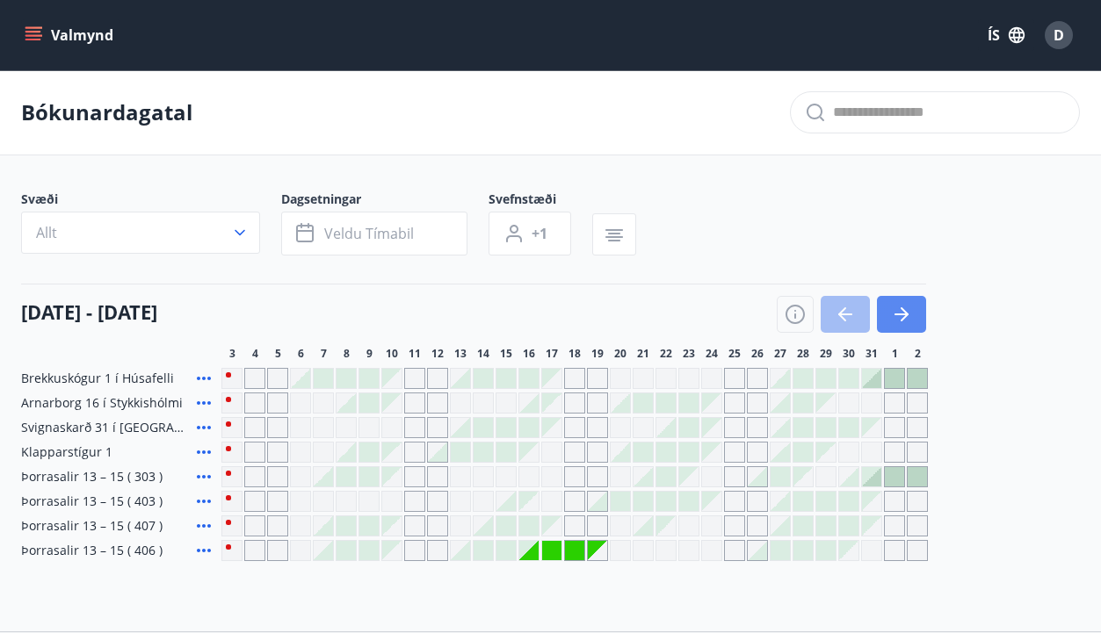
click at [919, 318] on button "button" at bounding box center [901, 314] width 49 height 37
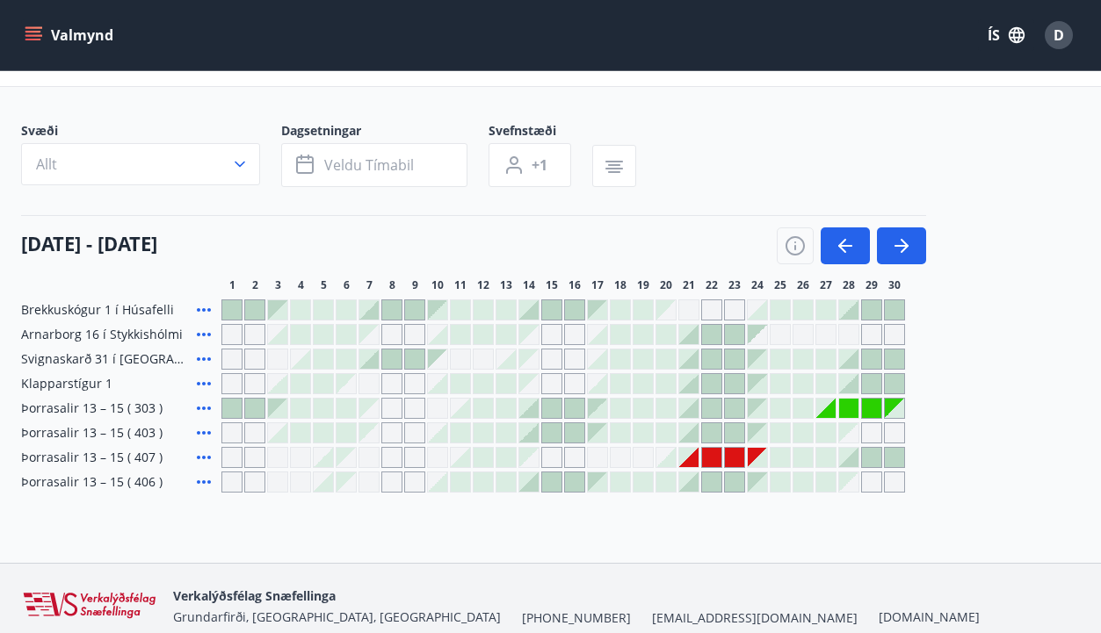
scroll to position [88, 0]
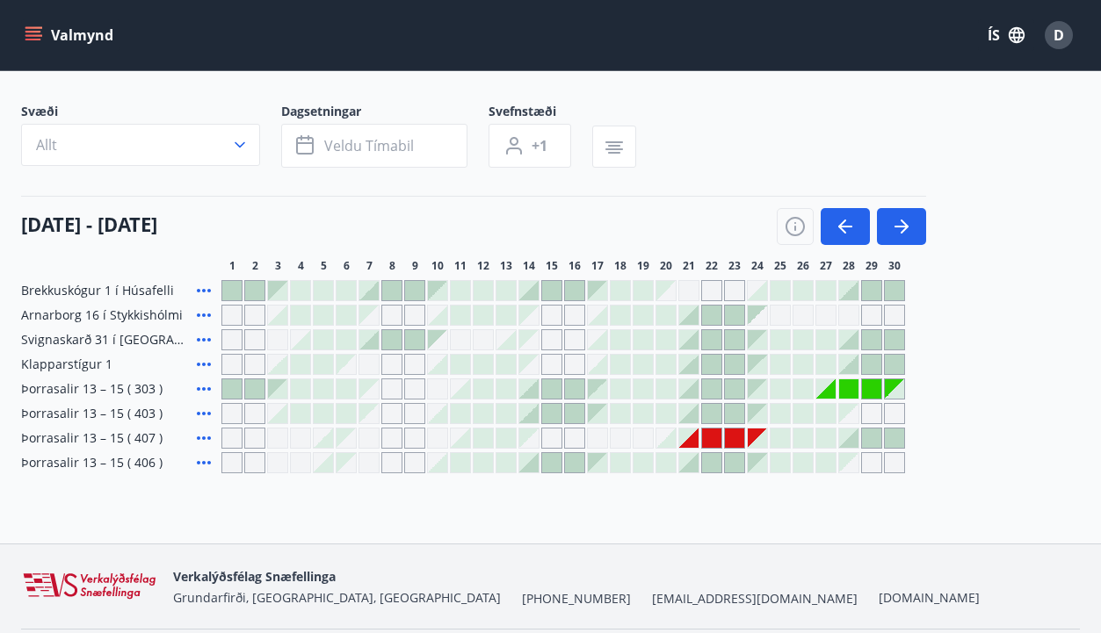
click at [36, 29] on icon "menu" at bounding box center [34, 35] width 18 height 18
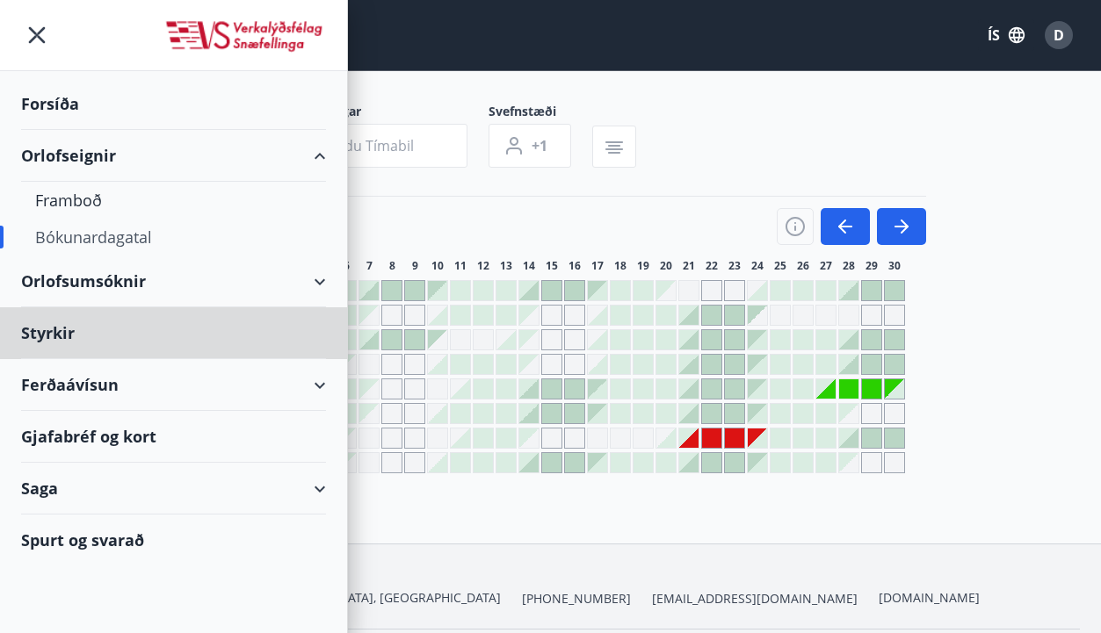
click at [75, 100] on div "Forsíða" at bounding box center [173, 104] width 305 height 52
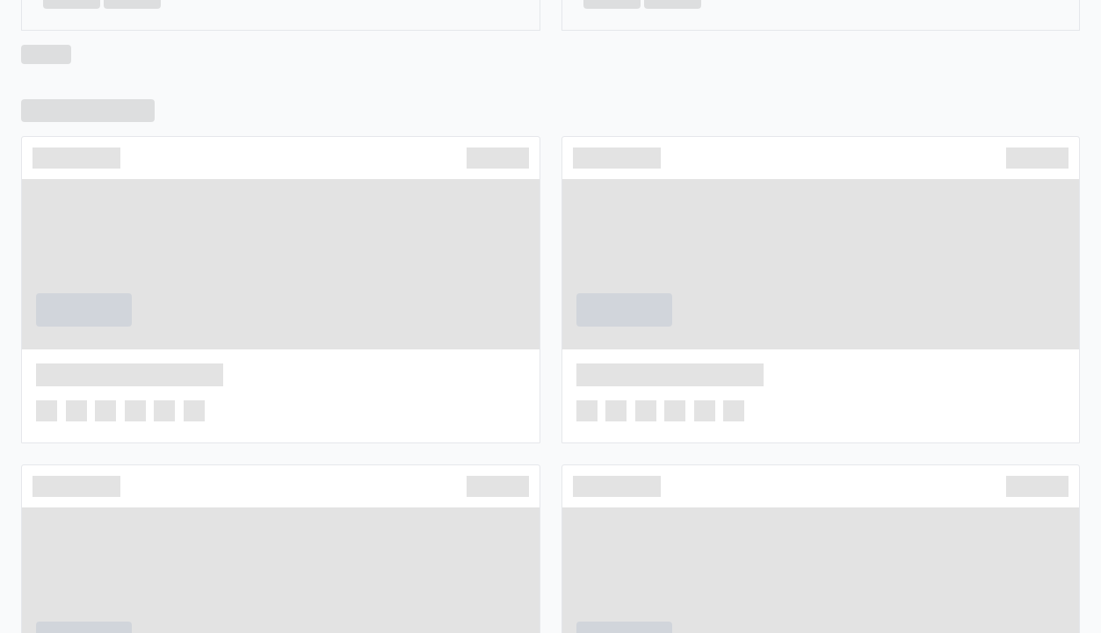
scroll to position [88, 0]
